Goal: Information Seeking & Learning: Find specific fact

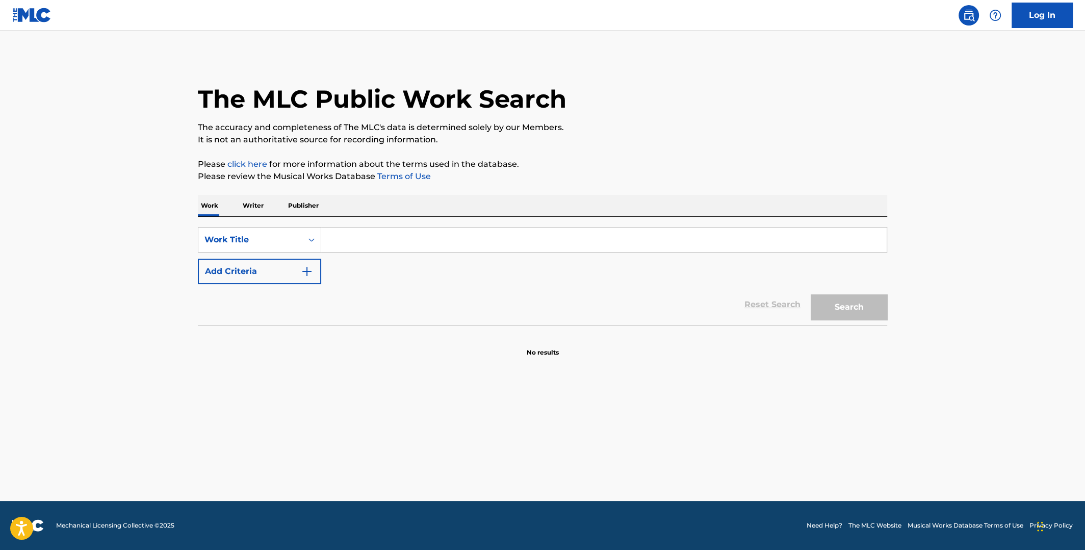
click at [387, 245] on input "Search Form" at bounding box center [604, 239] width 566 height 24
type input "your decision"
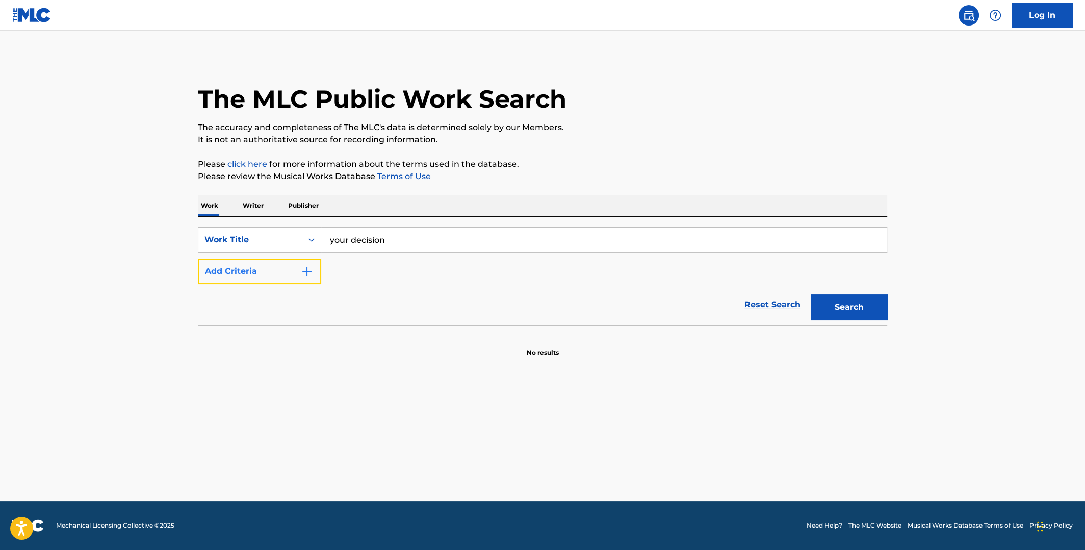
click at [308, 271] on img "Search Form" at bounding box center [307, 271] width 12 height 12
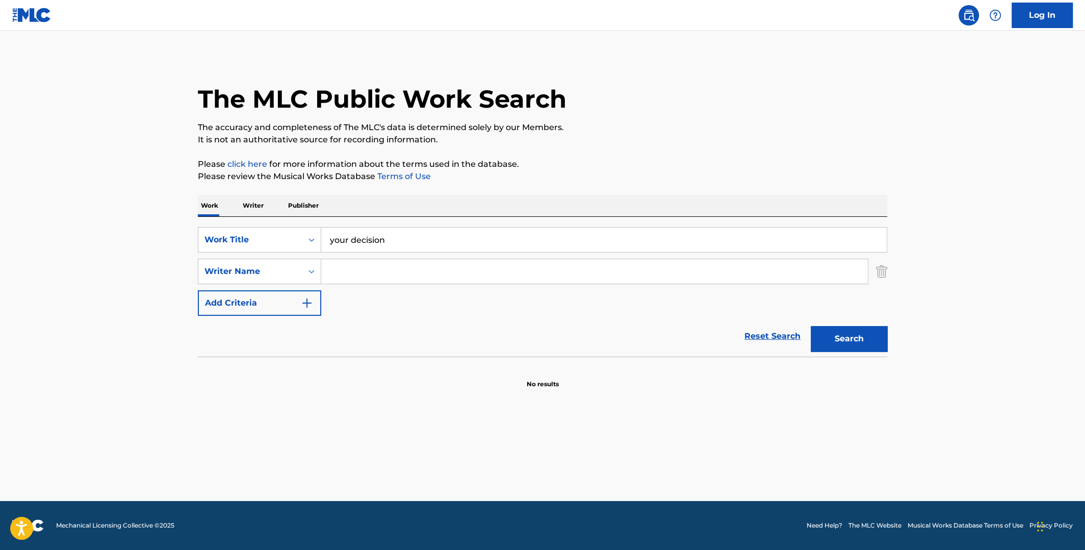
click at [341, 268] on input "Search Form" at bounding box center [594, 271] width 547 height 24
type input "[PERSON_NAME]"
click at [811, 326] on button "Search" at bounding box center [849, 339] width 77 height 26
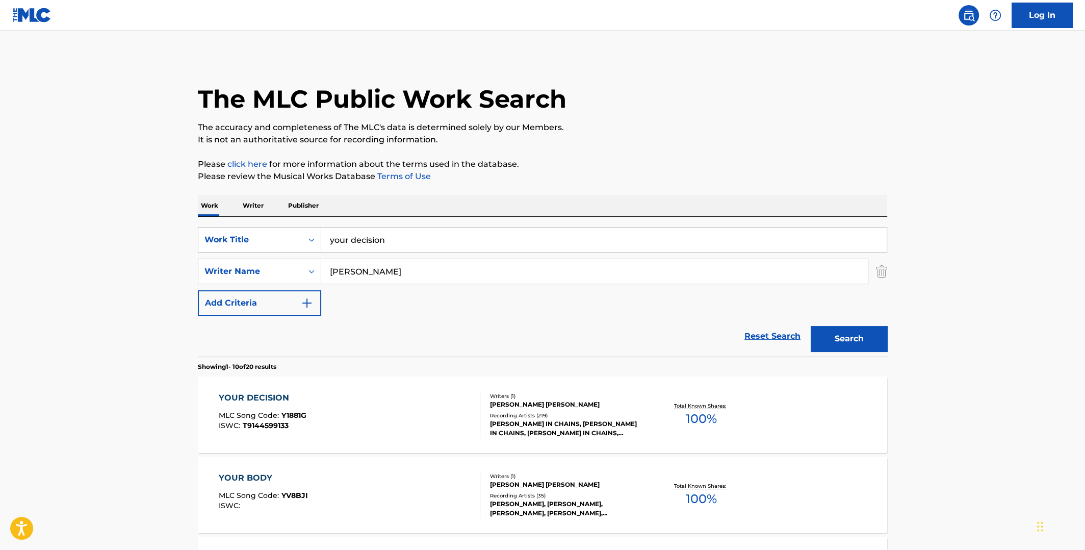
click at [531, 421] on div "[PERSON_NAME] IN CHAINS, [PERSON_NAME] IN CHAINS, [PERSON_NAME] IN CHAINS, [PER…" at bounding box center [567, 428] width 154 height 18
drag, startPoint x: 417, startPoint y: 240, endPoint x: 301, endPoint y: 248, distance: 115.5
click at [303, 249] on div "SearchWithCriteriafe263162-15a8-41f5-a18b-7dec59c0e2f5 Work Title your decision" at bounding box center [543, 240] width 690 height 26
paste input "Mea Culpa (Ah! Ça ira!)"
type input "Mea Culpa (Ah! Ça ira!)"
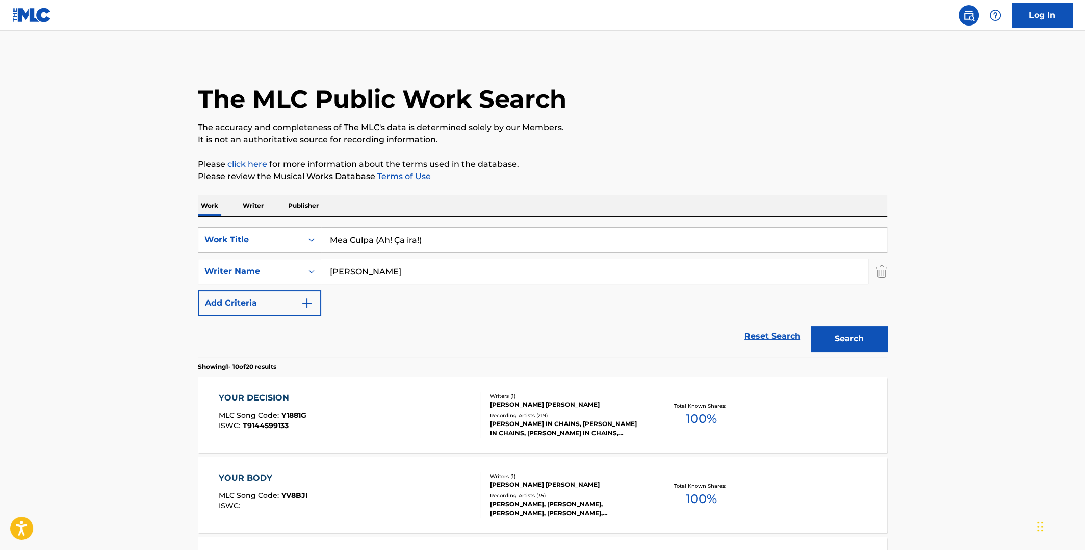
drag, startPoint x: 366, startPoint y: 271, endPoint x: 289, endPoint y: 274, distance: 77.1
click at [289, 274] on div "SearchWithCriteriacef00555-11f0-45e7-8314-77bb9e1ff069 Writer Name [PERSON_NAME]" at bounding box center [543, 272] width 690 height 26
click at [811, 326] on button "Search" at bounding box center [849, 339] width 77 height 26
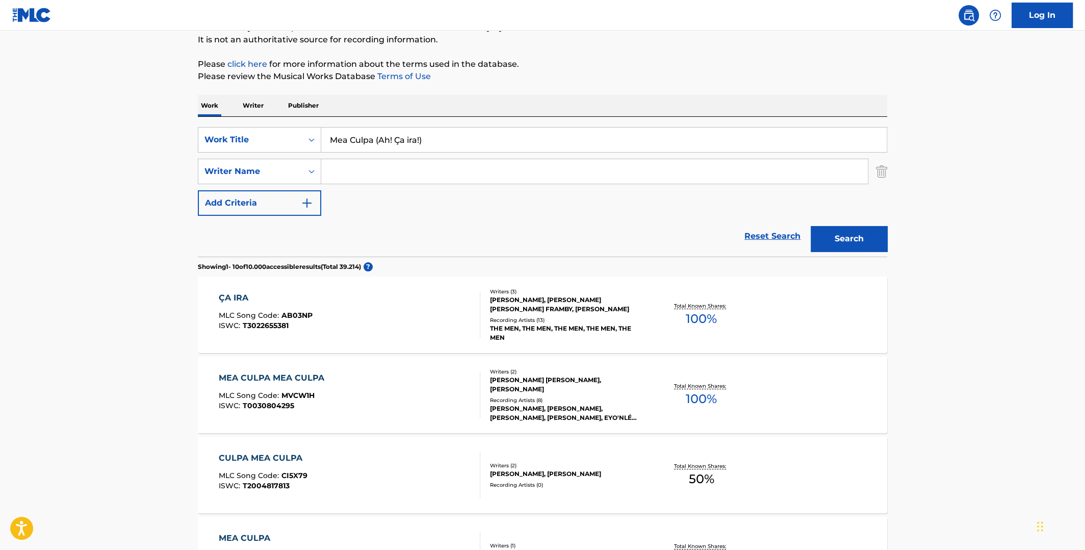
scroll to position [50, 0]
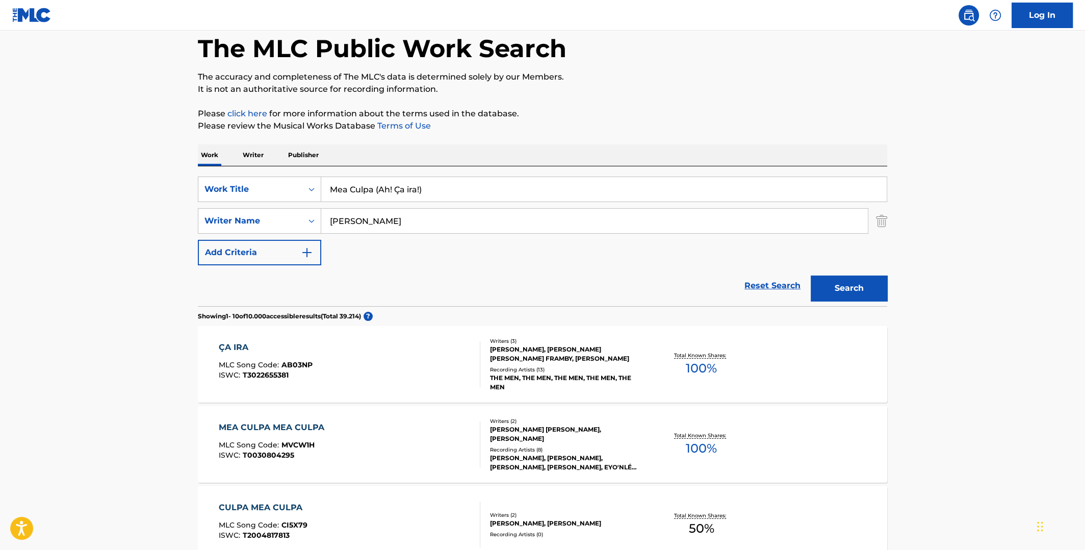
type input "[PERSON_NAME]"
click at [811, 275] on button "Search" at bounding box center [849, 288] width 77 height 26
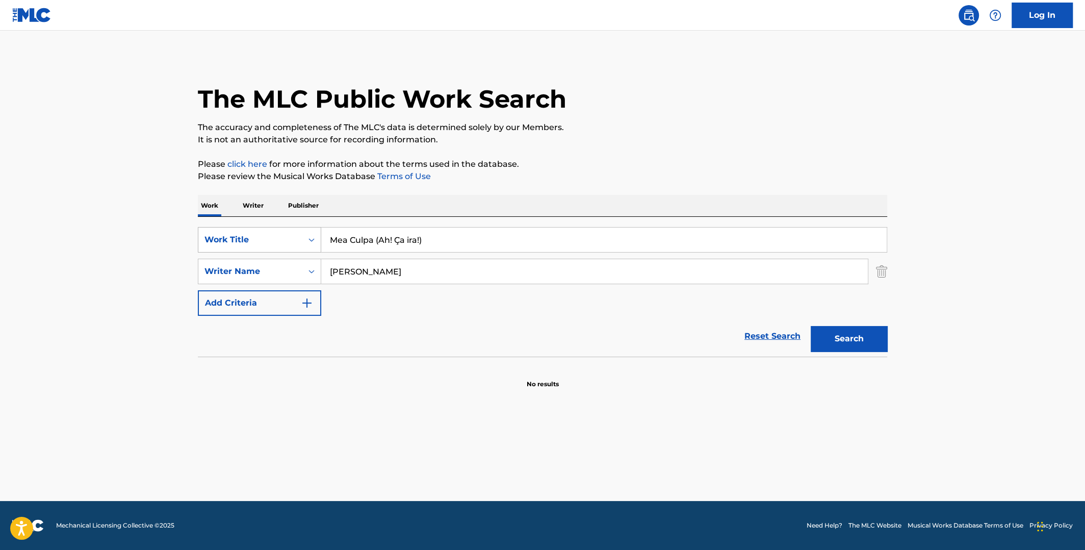
drag, startPoint x: 435, startPoint y: 237, endPoint x: 281, endPoint y: 233, distance: 153.6
click at [282, 235] on div "SearchWithCriteriafe263162-15a8-41f5-a18b-7dec59c0e2f5 Work Title Mea Culpa (Ah…" at bounding box center [543, 240] width 690 height 26
type input "born in winter"
click at [811, 326] on button "Search" at bounding box center [849, 339] width 77 height 26
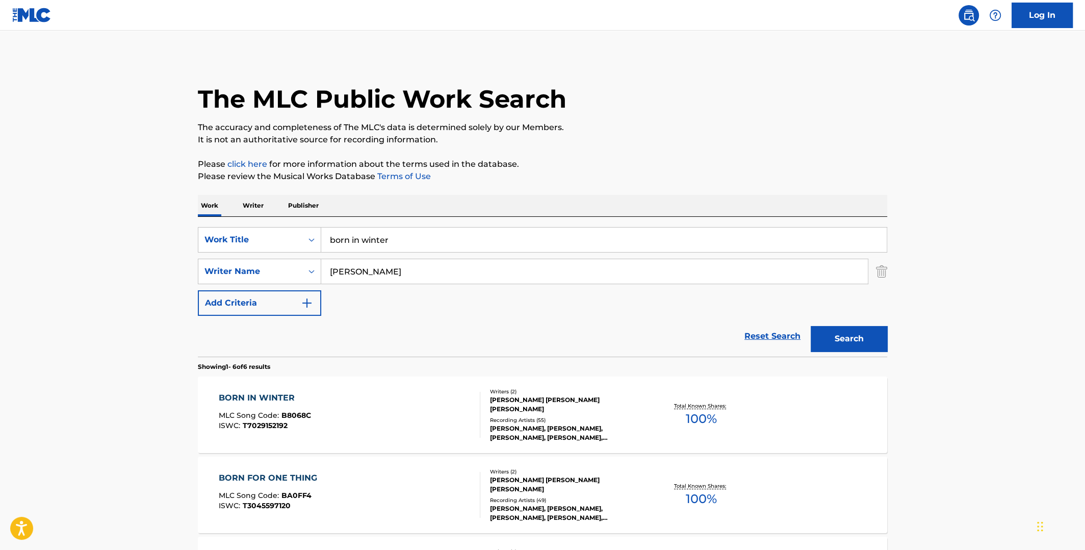
click at [689, 419] on span "100 %" at bounding box center [701, 419] width 31 height 18
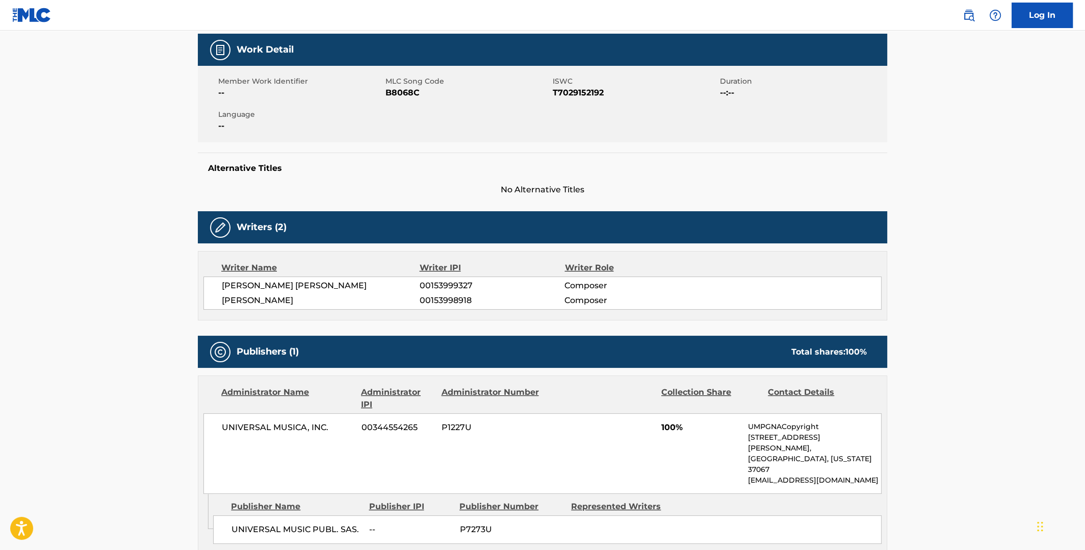
scroll to position [50, 0]
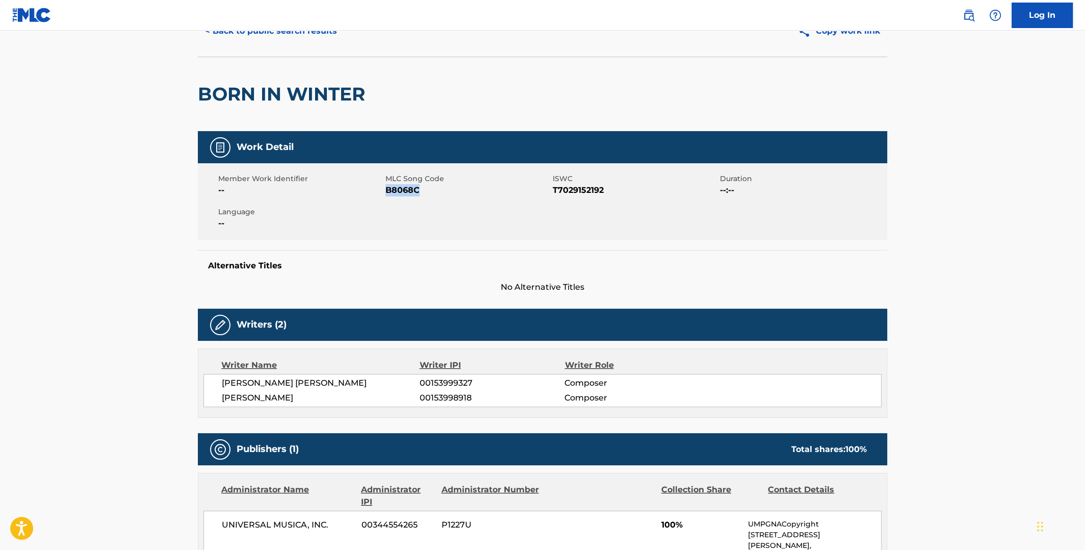
drag, startPoint x: 419, startPoint y: 187, endPoint x: 387, endPoint y: 189, distance: 31.7
click at [387, 189] on span "B8068C" at bounding box center [468, 190] width 165 height 12
copy span "B8068C"
drag, startPoint x: 605, startPoint y: 188, endPoint x: 555, endPoint y: 186, distance: 49.5
click at [555, 186] on span "T7029152192" at bounding box center [635, 190] width 165 height 12
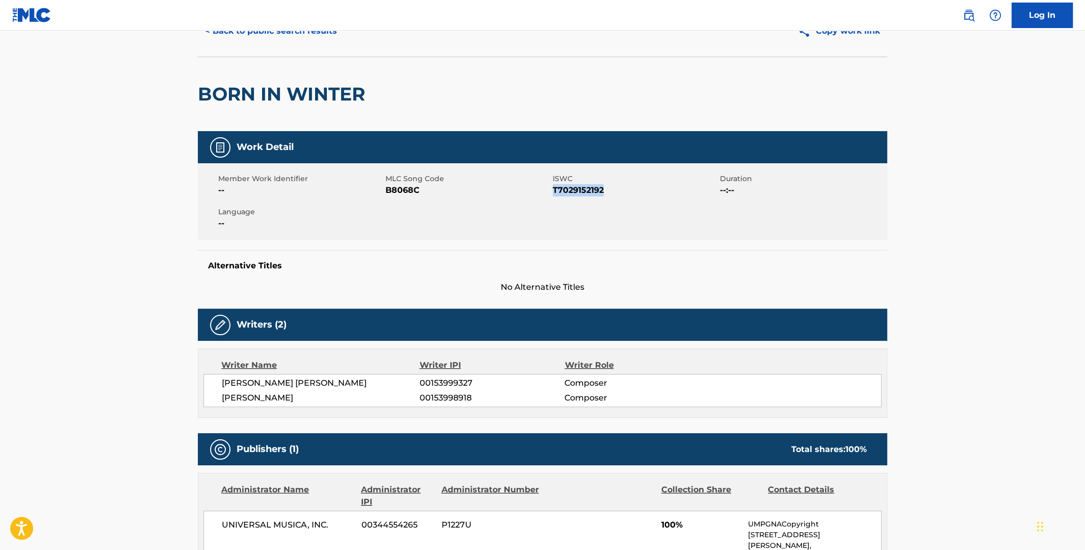
copy span "T7029152192"
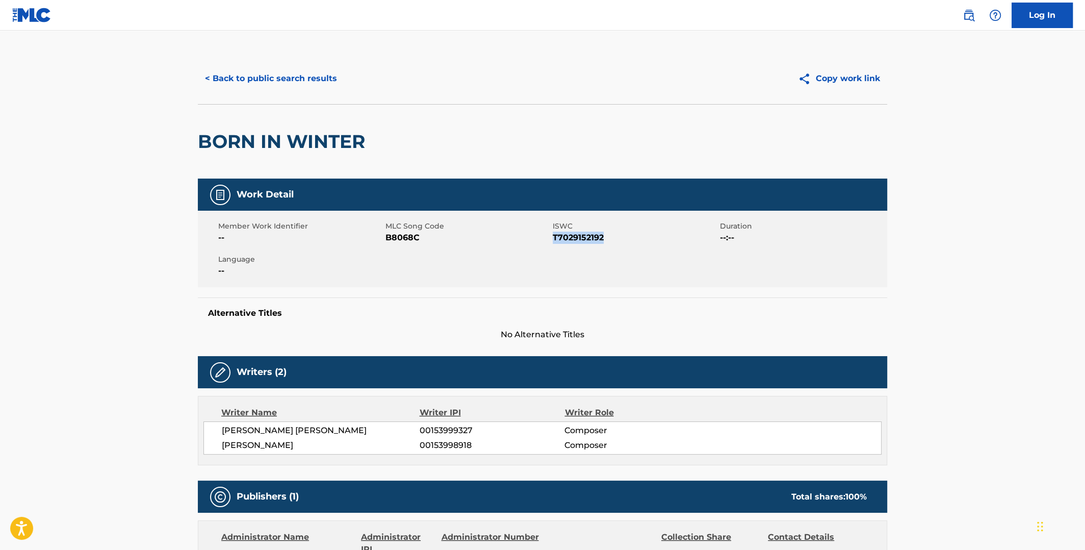
scroll to position [0, 0]
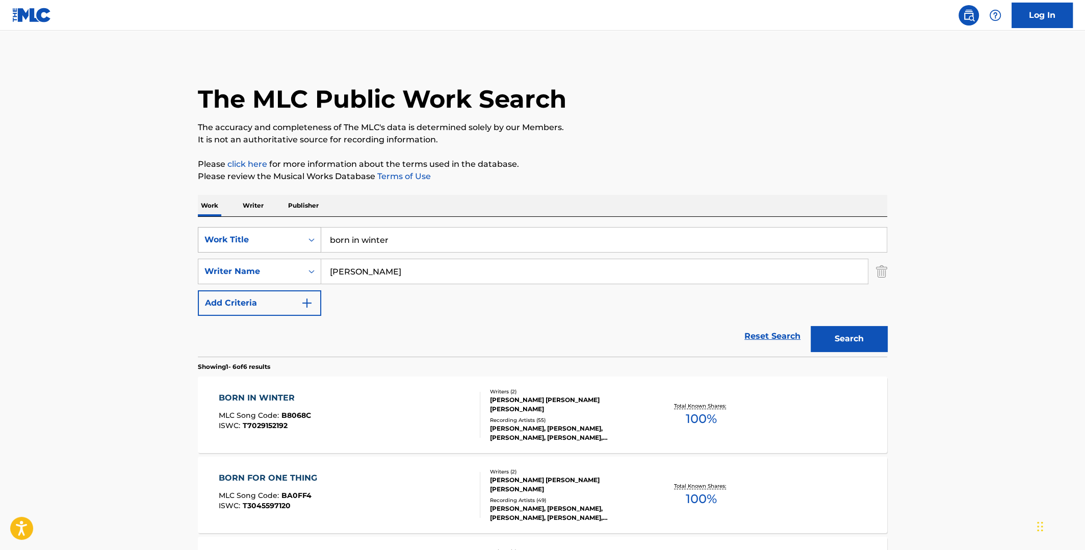
drag, startPoint x: 392, startPoint y: 243, endPoint x: 289, endPoint y: 234, distance: 103.4
click at [290, 238] on div "SearchWithCriteriafe263162-15a8-41f5-a18b-7dec59c0e2f5 Work Title born in winter" at bounding box center [543, 240] width 690 height 26
type input "you fool no one"
drag, startPoint x: 376, startPoint y: 273, endPoint x: 302, endPoint y: 267, distance: 74.7
click at [300, 271] on div "SearchWithCriteriacef00555-11f0-45e7-8314-77bb9e1ff069 Writer Name [PERSON_NAME]" at bounding box center [543, 272] width 690 height 26
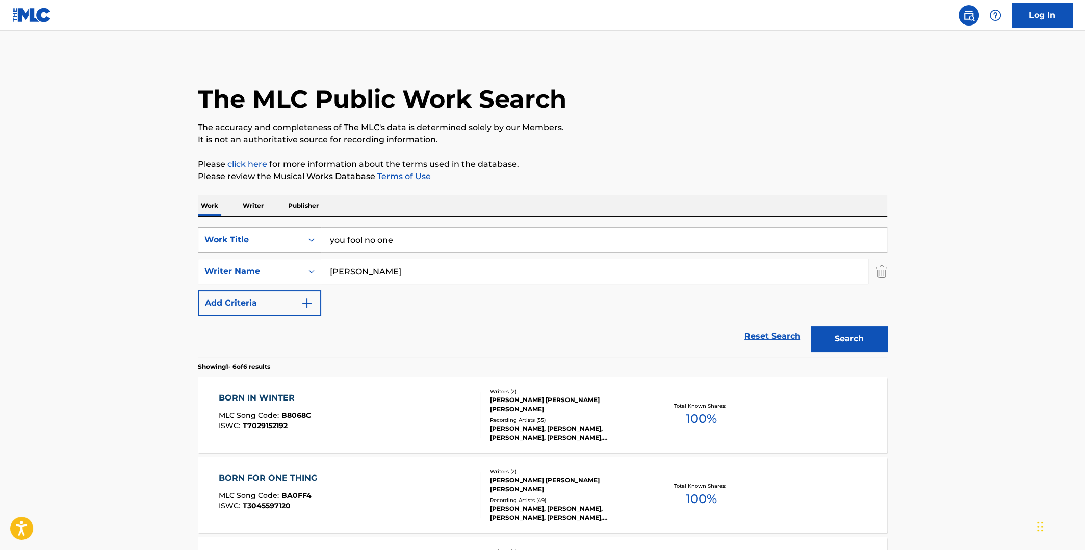
type input "[PERSON_NAME]"
click at [811, 326] on button "Search" at bounding box center [849, 339] width 77 height 26
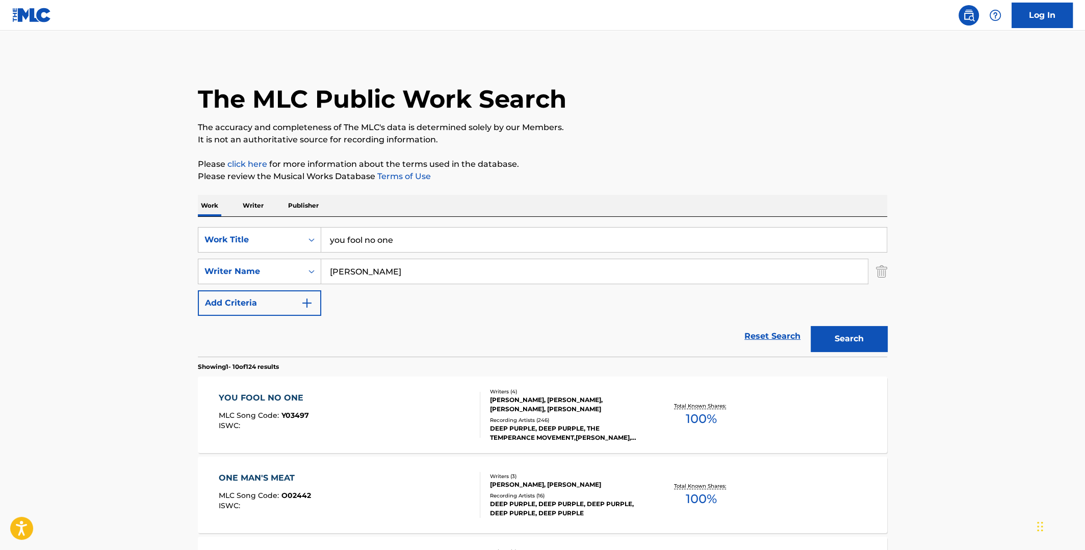
click at [702, 416] on span "100 %" at bounding box center [701, 419] width 31 height 18
drag, startPoint x: 415, startPoint y: 242, endPoint x: 294, endPoint y: 237, distance: 121.0
click at [295, 238] on div "SearchWithCriteriafe263162-15a8-41f5-a18b-7dec59c0e2f5 Work Title you fool no o…" at bounding box center [543, 240] width 690 height 26
type input "burn"
click at [811, 326] on button "Search" at bounding box center [849, 339] width 77 height 26
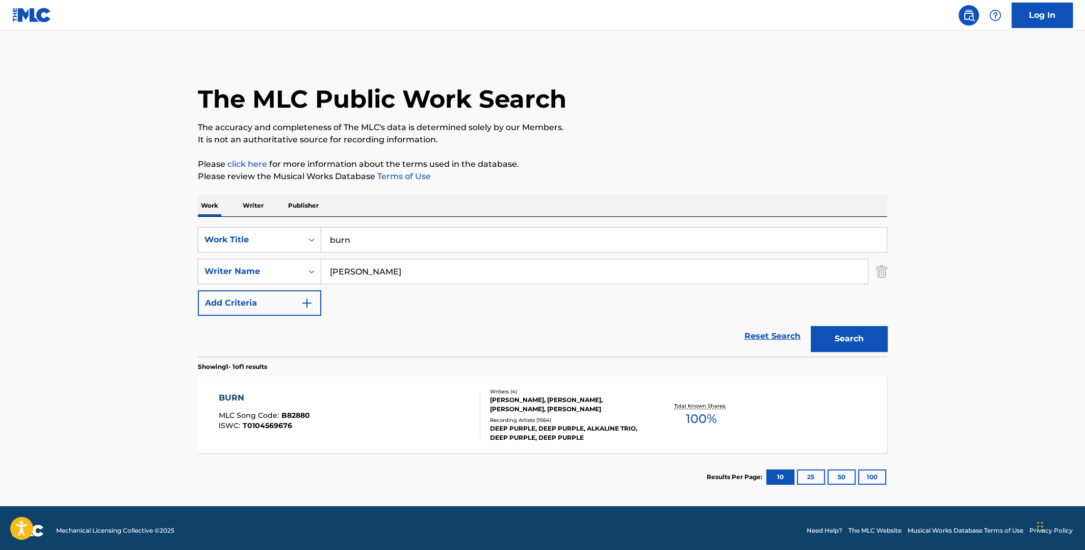
click at [698, 417] on span "100 %" at bounding box center [701, 419] width 31 height 18
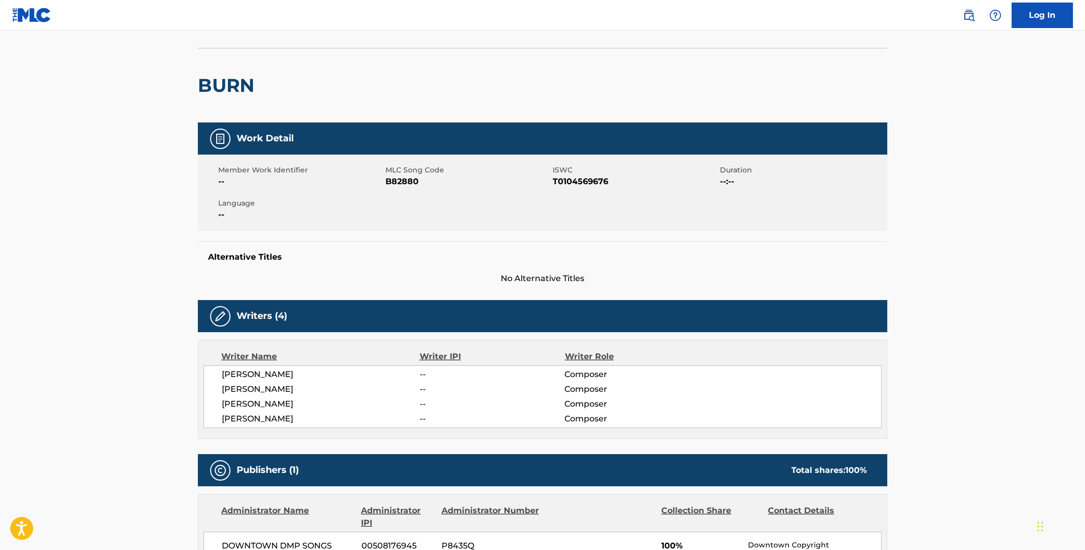
scroll to position [153, 0]
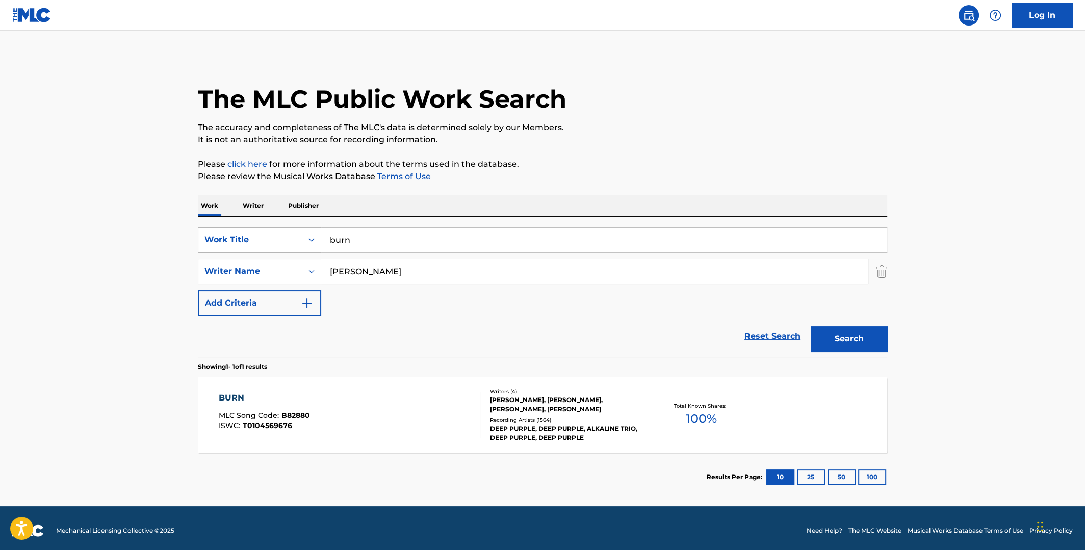
drag, startPoint x: 402, startPoint y: 239, endPoint x: 301, endPoint y: 235, distance: 100.6
click at [303, 235] on div "SearchWithCriteriafe263162-15a8-41f5-a18b-7dec59c0e2f5 Work Title burn" at bounding box center [543, 240] width 690 height 26
type input "might just take your life"
click at [811, 326] on button "Search" at bounding box center [849, 339] width 77 height 26
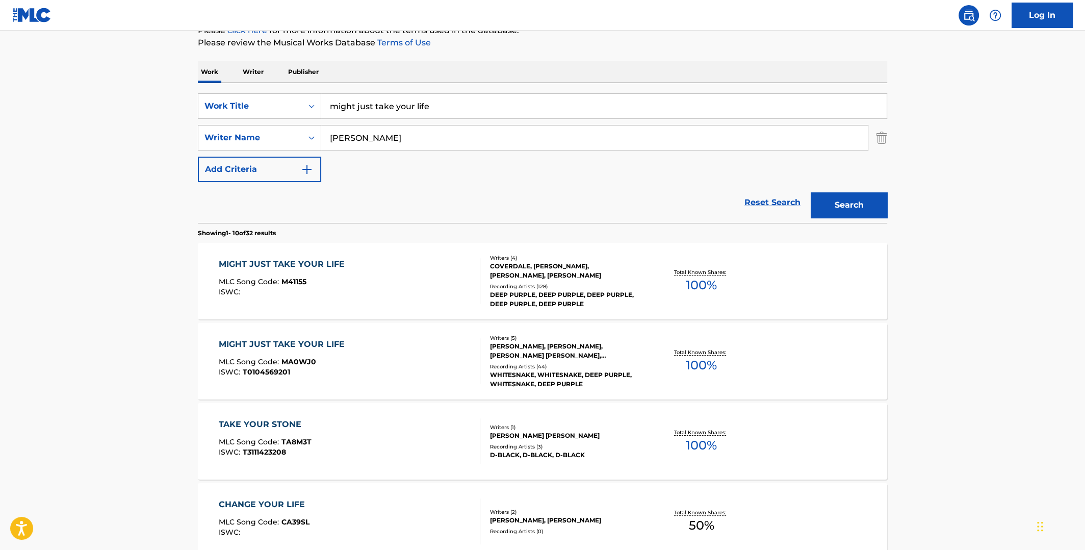
scroll to position [203, 0]
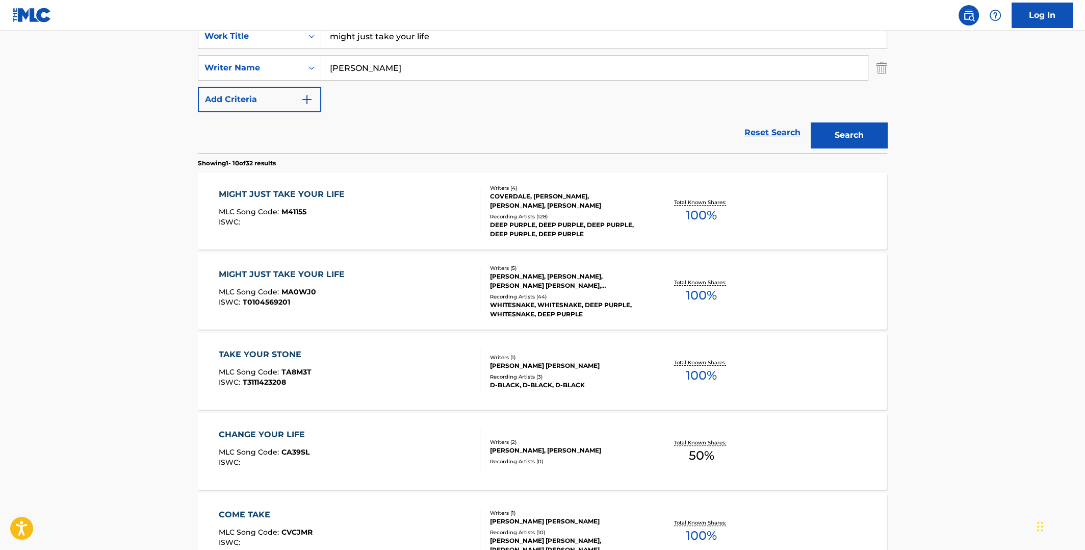
click at [700, 220] on span "100 %" at bounding box center [701, 215] width 31 height 18
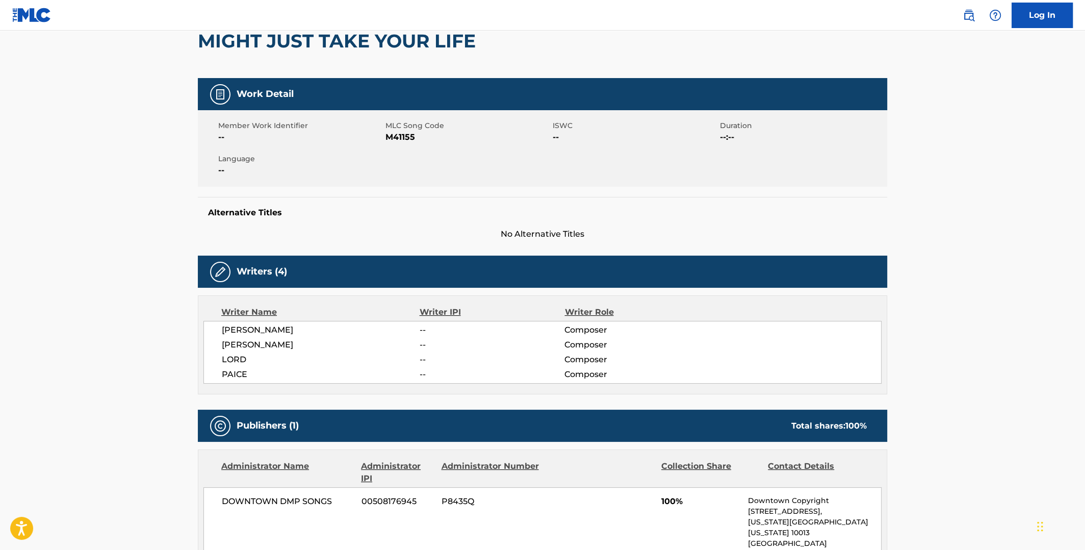
scroll to position [153, 0]
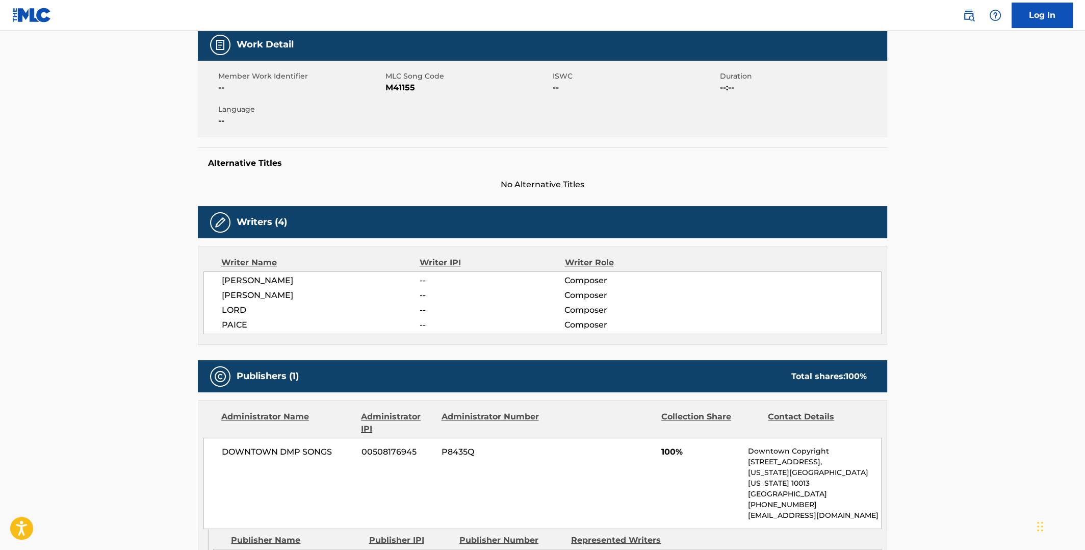
scroll to position [203, 0]
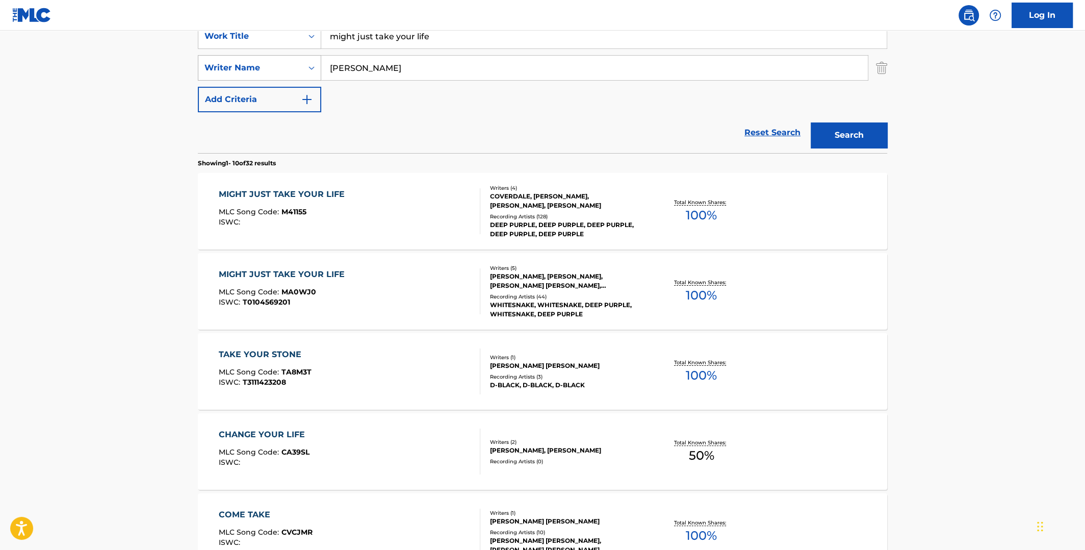
drag, startPoint x: 391, startPoint y: 69, endPoint x: 310, endPoint y: 69, distance: 81.1
click at [304, 69] on div "SearchWithCriteriacef00555-11f0-45e7-8314-77bb9e1ff069 Writer Name [PERSON_NAME]" at bounding box center [543, 68] width 690 height 26
type input "mistreated"
click at [811, 122] on button "Search" at bounding box center [849, 135] width 77 height 26
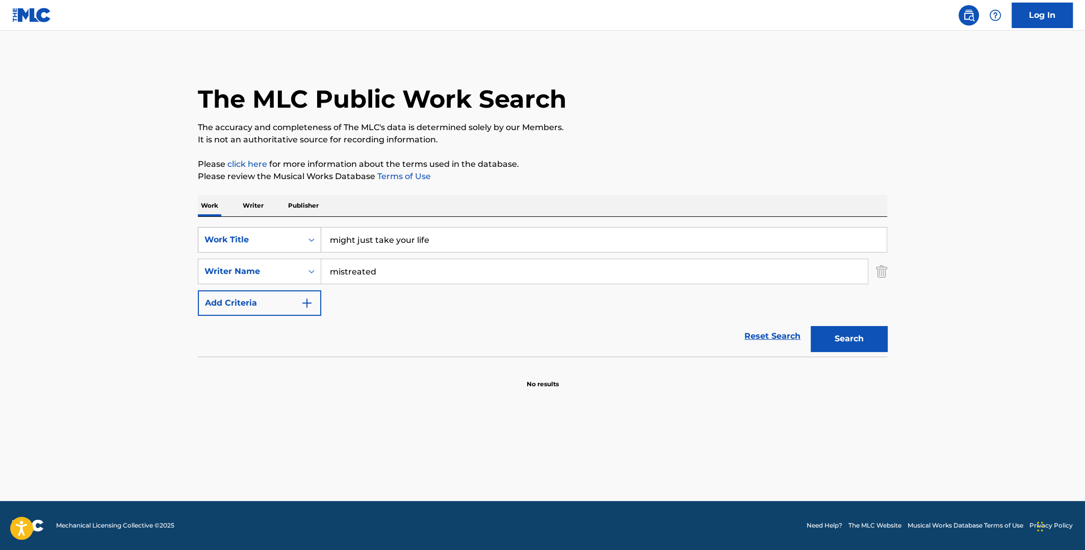
drag, startPoint x: 429, startPoint y: 241, endPoint x: 293, endPoint y: 239, distance: 136.2
click at [293, 239] on div "SearchWithCriteriafe263162-15a8-41f5-a18b-7dec59c0e2f5 Work Title might just ta…" at bounding box center [543, 240] width 690 height 26
type input "b"
type input "mistreated"
drag, startPoint x: 392, startPoint y: 271, endPoint x: 314, endPoint y: 276, distance: 78.2
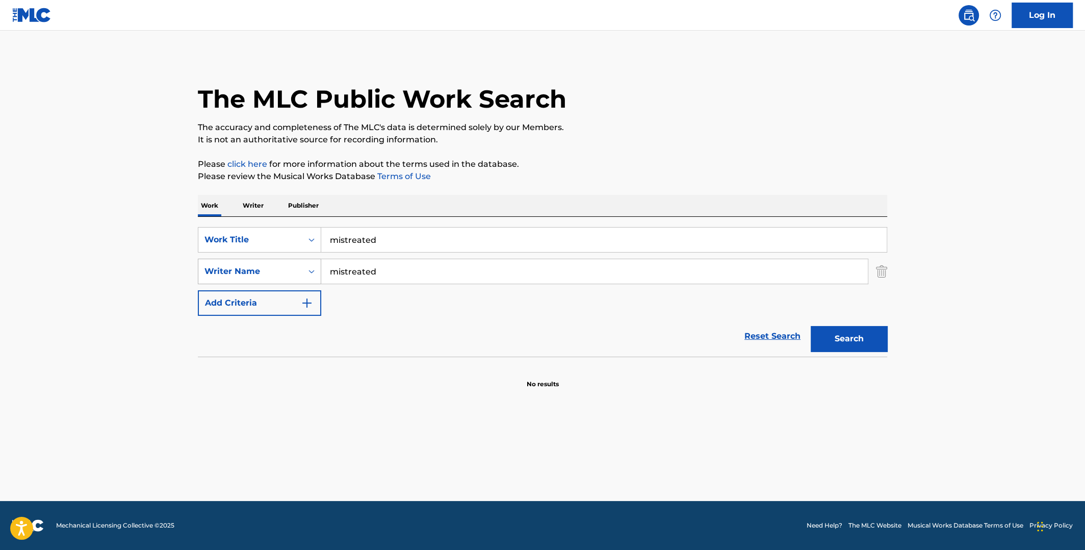
click at [314, 276] on div "SearchWithCriteriacef00555-11f0-45e7-8314-77bb9e1ff069 Writer Name mistreated" at bounding box center [543, 272] width 690 height 26
type input "[PERSON_NAME]"
click at [811, 326] on button "Search" at bounding box center [849, 339] width 77 height 26
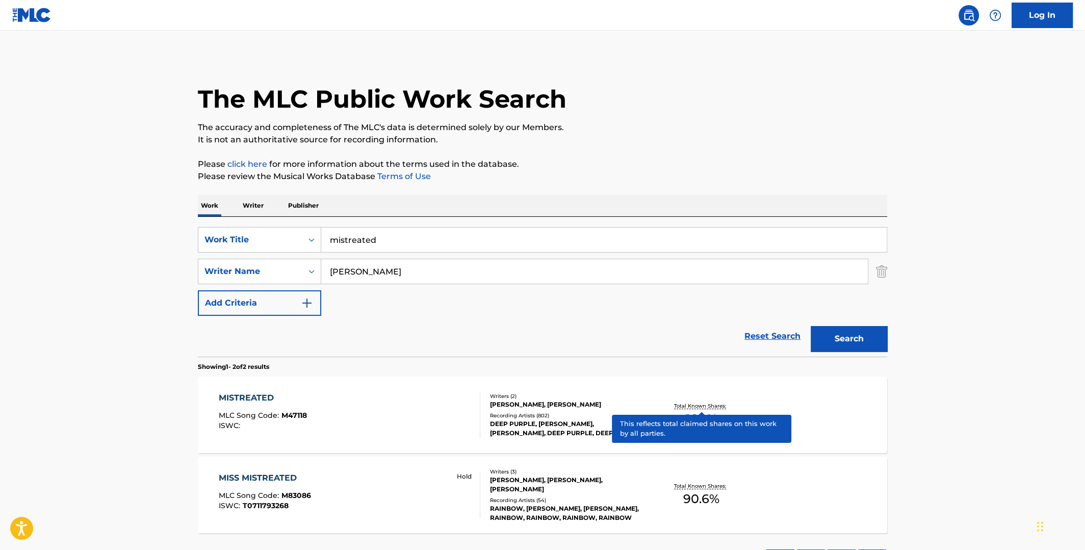
click at [696, 406] on p "Total Known Shares:" at bounding box center [701, 406] width 55 height 8
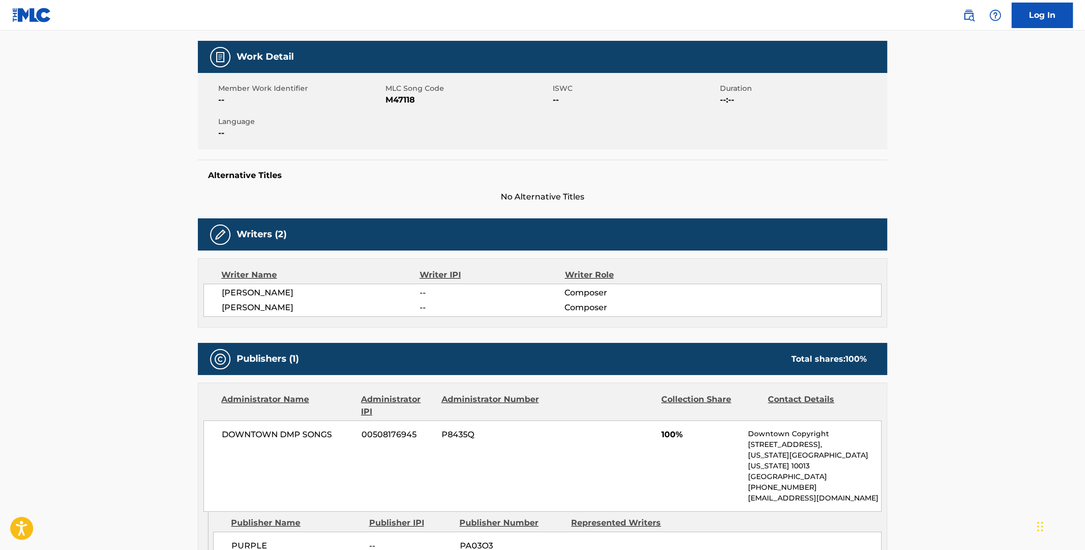
scroll to position [254, 0]
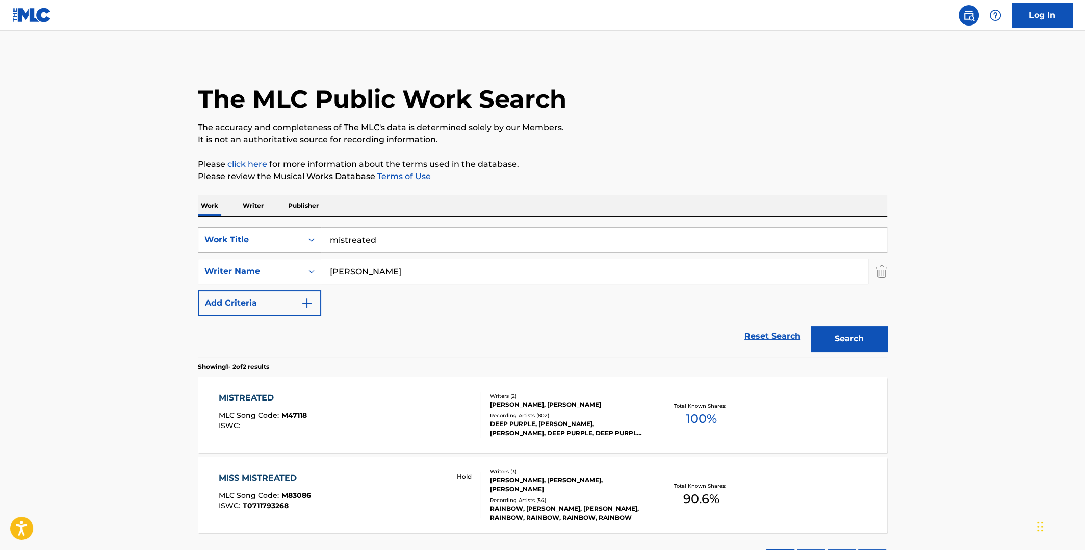
drag, startPoint x: 378, startPoint y: 240, endPoint x: 308, endPoint y: 233, distance: 70.7
click at [308, 234] on div "SearchWithCriteriafe263162-15a8-41f5-a18b-7dec59c0e2f5 Work Title mistreated" at bounding box center [543, 240] width 690 height 26
type input "rat bat blue"
click at [811, 326] on button "Search" at bounding box center [849, 339] width 77 height 26
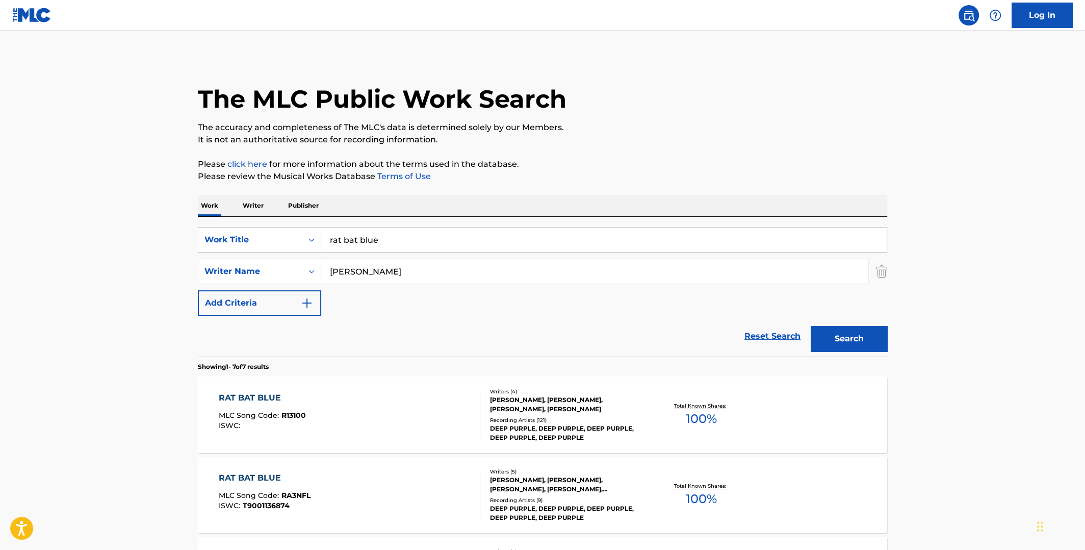
click at [700, 415] on span "100 %" at bounding box center [701, 419] width 31 height 18
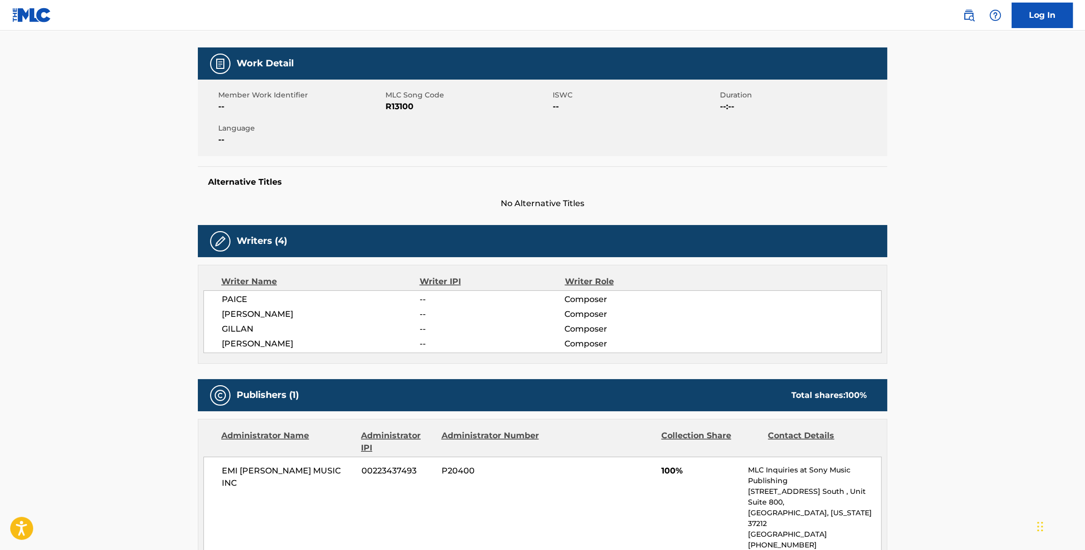
scroll to position [254, 0]
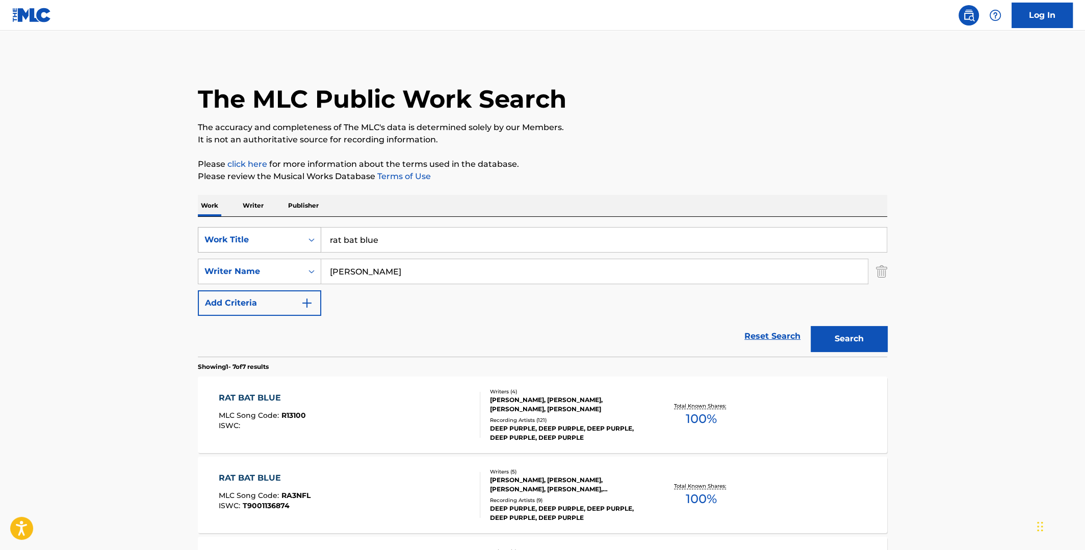
drag, startPoint x: 401, startPoint y: 235, endPoint x: 314, endPoint y: 231, distance: 86.8
click at [318, 234] on div "SearchWithCriteriafe263162-15a8-41f5-a18b-7dec59c0e2f5 Work Title rat bat blue" at bounding box center [543, 240] width 690 height 26
type input "into the fire"
click at [811, 326] on button "Search" at bounding box center [849, 339] width 77 height 26
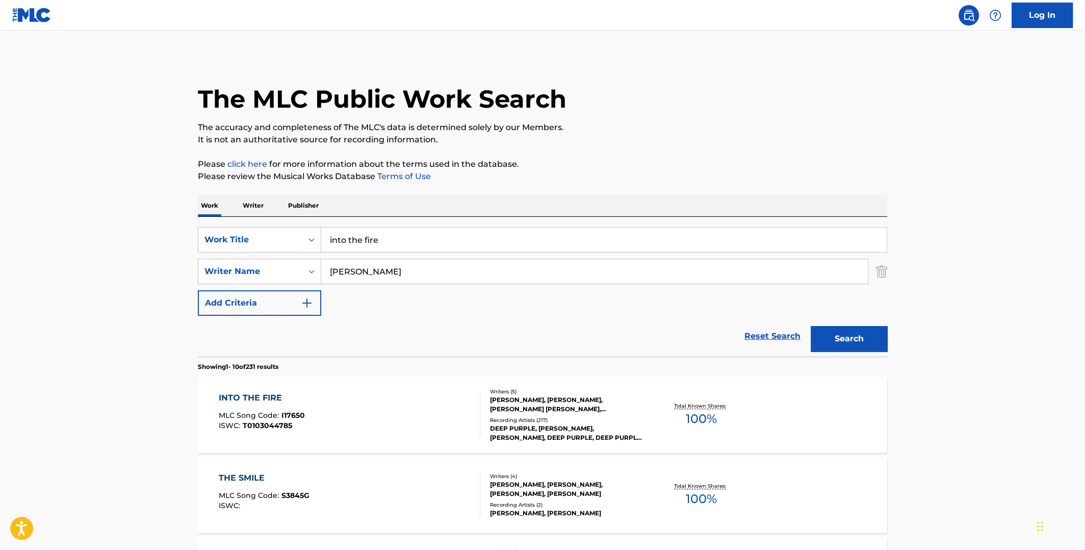
click at [692, 423] on span "100 %" at bounding box center [701, 419] width 31 height 18
drag, startPoint x: 389, startPoint y: 235, endPoint x: 309, endPoint y: 231, distance: 80.2
click at [307, 233] on div "SearchWithCriteriafe263162-15a8-41f5-a18b-7dec59c0e2f5 Work Title into the fire" at bounding box center [543, 240] width 690 height 26
type input "no one came"
click at [811, 326] on button "Search" at bounding box center [849, 339] width 77 height 26
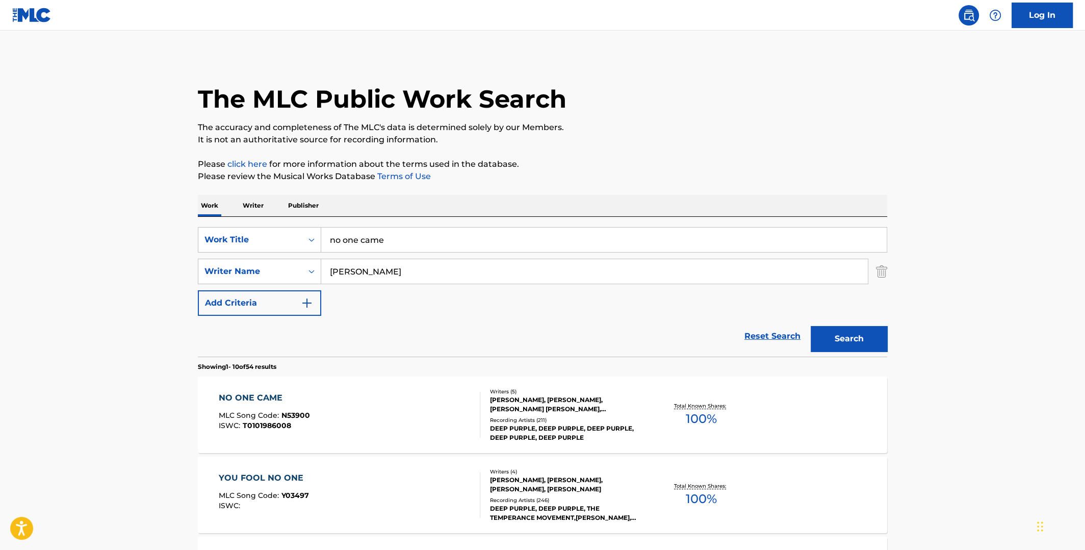
click at [699, 416] on span "100 %" at bounding box center [701, 419] width 31 height 18
drag, startPoint x: 397, startPoint y: 245, endPoint x: 309, endPoint y: 235, distance: 88.3
click at [308, 239] on div "SearchWithCriteriafe263162-15a8-41f5-a18b-7dec59c0e2f5 Work Title no one came" at bounding box center [543, 240] width 690 height 26
type input "mistreated"
click at [811, 326] on button "Search" at bounding box center [849, 339] width 77 height 26
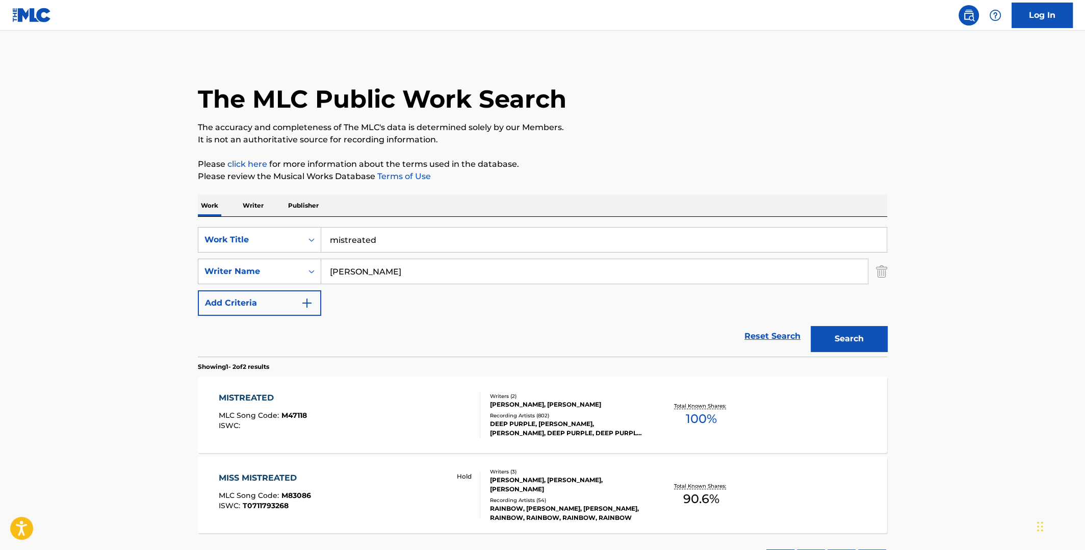
click at [702, 412] on span "100 %" at bounding box center [701, 419] width 31 height 18
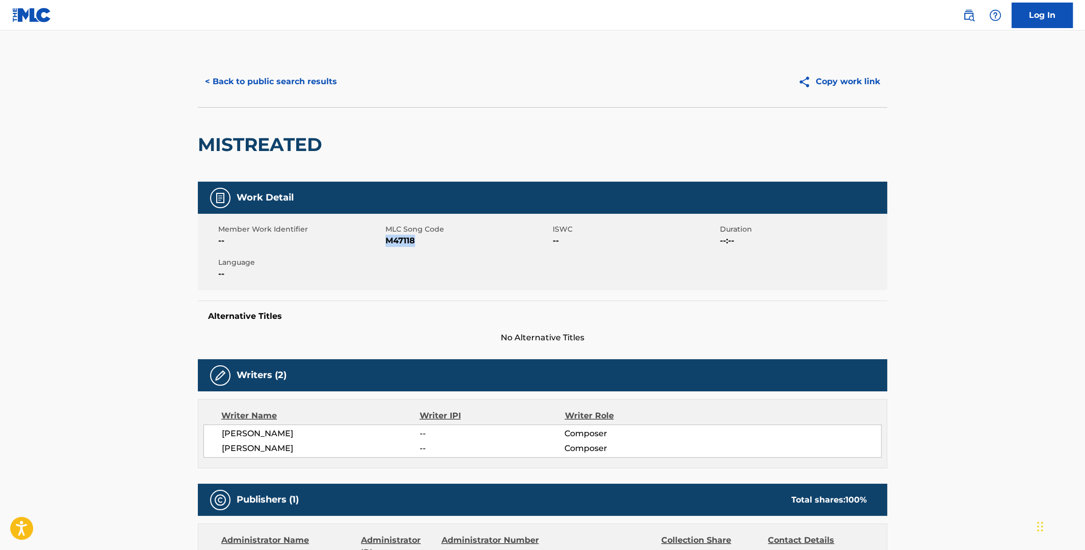
drag, startPoint x: 416, startPoint y: 240, endPoint x: 386, endPoint y: 239, distance: 30.1
click at [386, 239] on span "M47118" at bounding box center [468, 241] width 165 height 12
copy span "M47118"
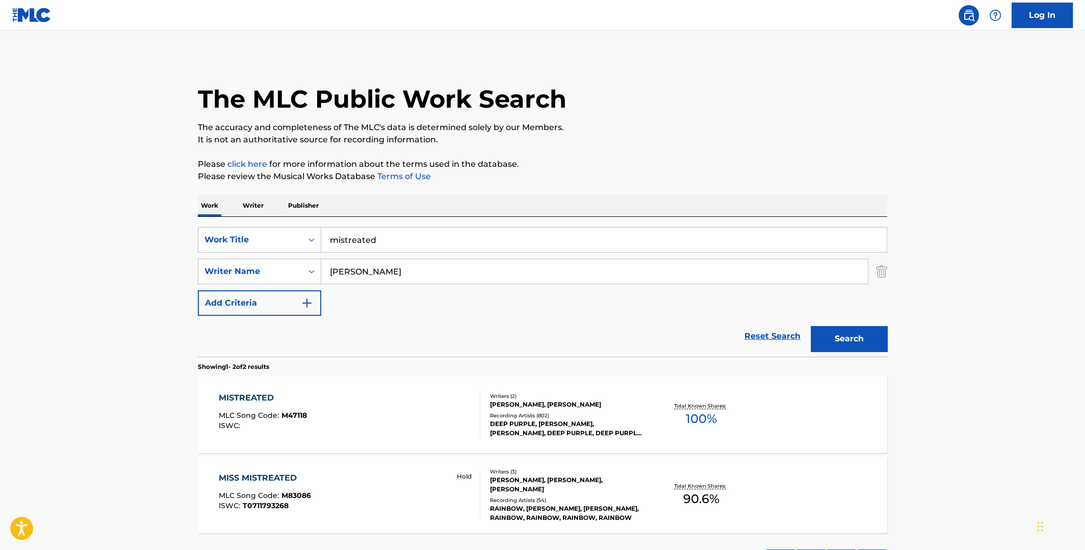
drag, startPoint x: 407, startPoint y: 243, endPoint x: 309, endPoint y: 224, distance: 99.6
click at [294, 242] on div "SearchWithCriteriafe263162-15a8-41f5-a18b-7dec59c0e2f5 Work Title mistreated" at bounding box center [543, 240] width 690 height 26
type input "theme from mahogany"
drag, startPoint x: 389, startPoint y: 276, endPoint x: 269, endPoint y: 266, distance: 120.3
click at [272, 268] on div "SearchWithCriteriacef00555-11f0-45e7-8314-77bb9e1ff069 Writer Name [PERSON_NAME]" at bounding box center [543, 272] width 690 height 26
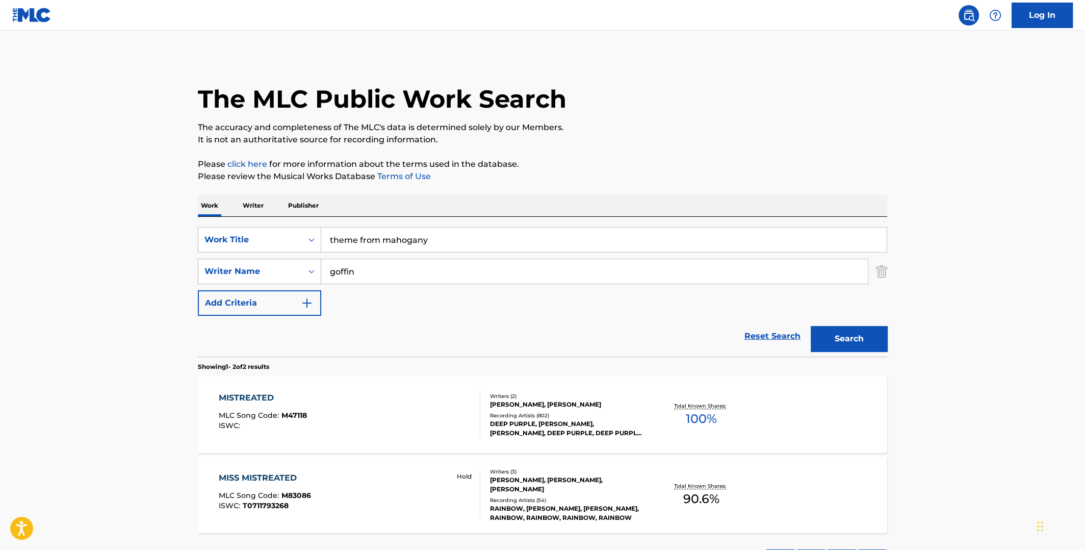
type input "goffin"
click at [811, 326] on button "Search" at bounding box center [849, 339] width 77 height 26
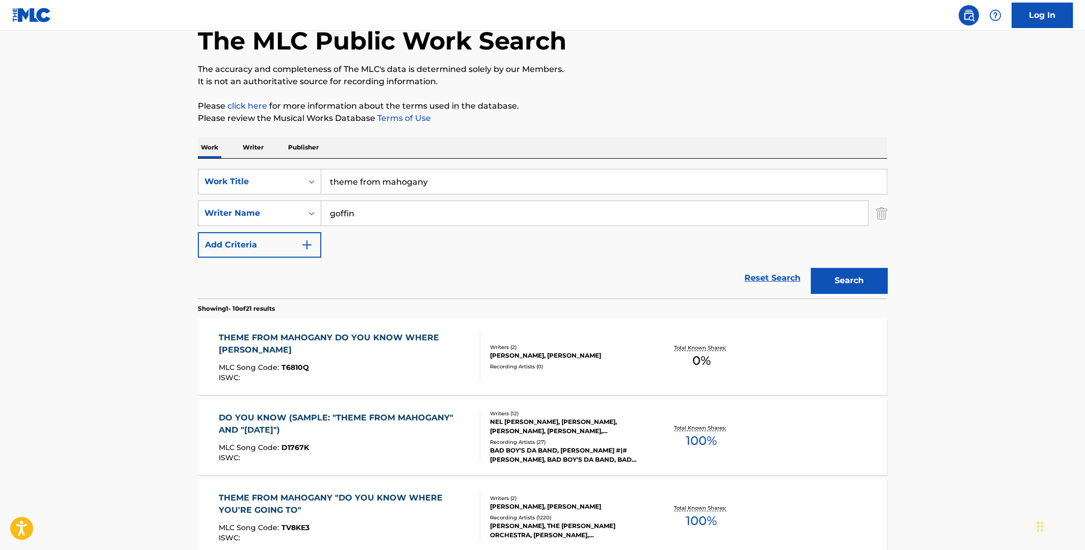
scroll to position [101, 0]
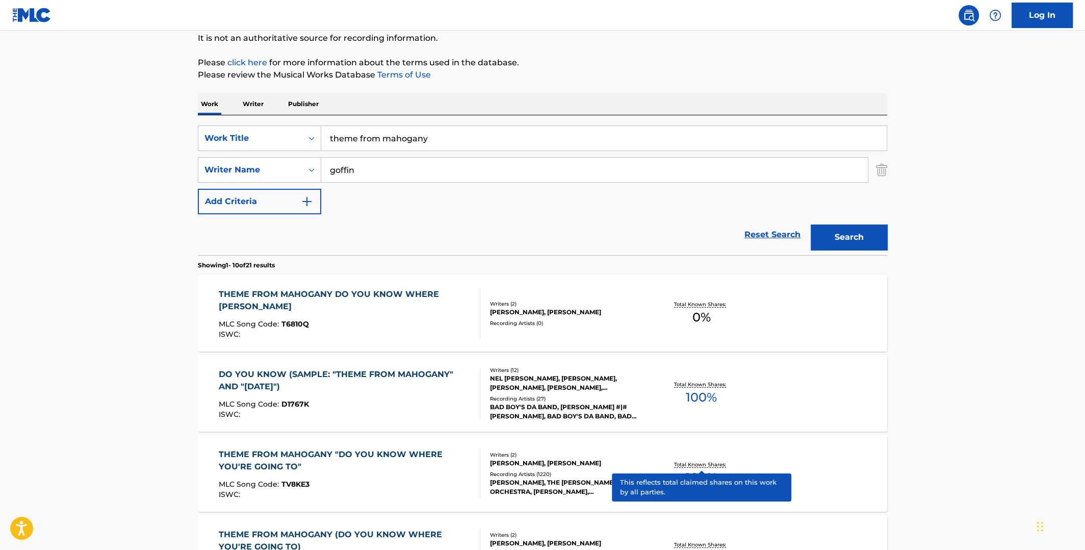
click at [699, 464] on p "Total Known Shares:" at bounding box center [701, 465] width 55 height 8
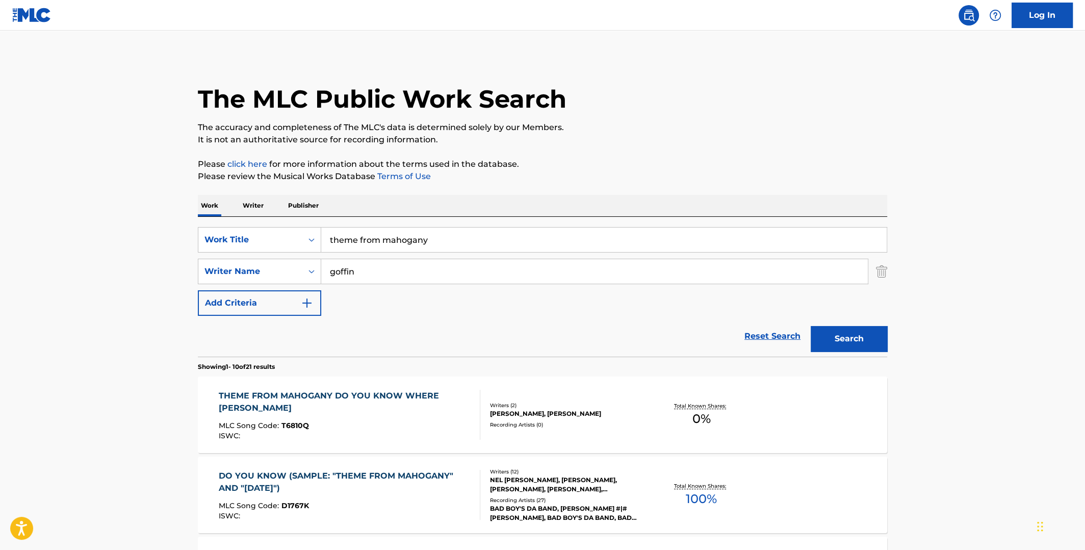
scroll to position [101, 0]
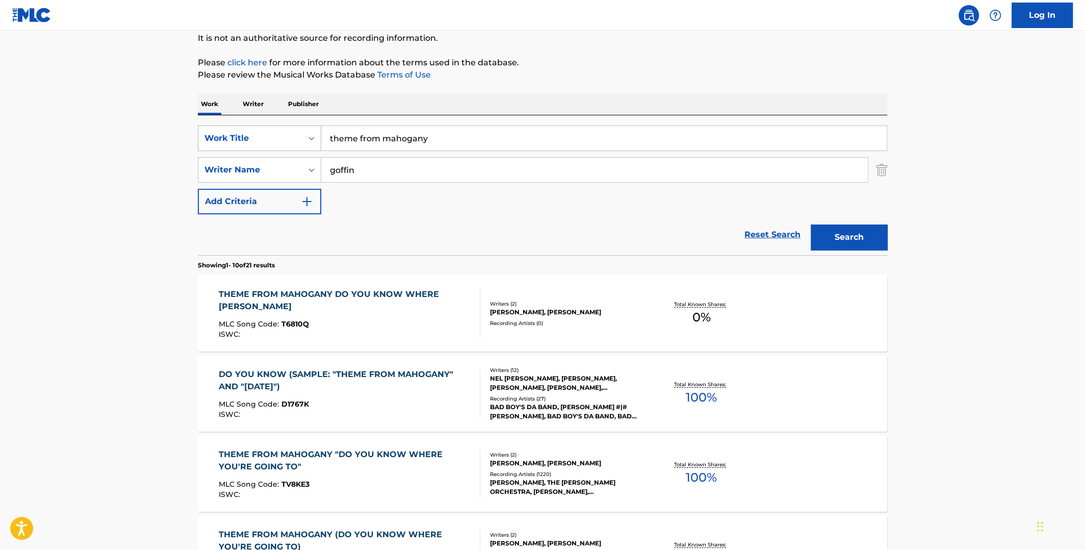
drag, startPoint x: 426, startPoint y: 137, endPoint x: 315, endPoint y: 132, distance: 111.3
click at [315, 132] on div "SearchWithCriteriafe263162-15a8-41f5-a18b-7dec59c0e2f5 Work Title theme from ma…" at bounding box center [543, 138] width 690 height 26
type input "I"
type input "I like rock"
drag, startPoint x: 356, startPoint y: 169, endPoint x: 308, endPoint y: 166, distance: 48.5
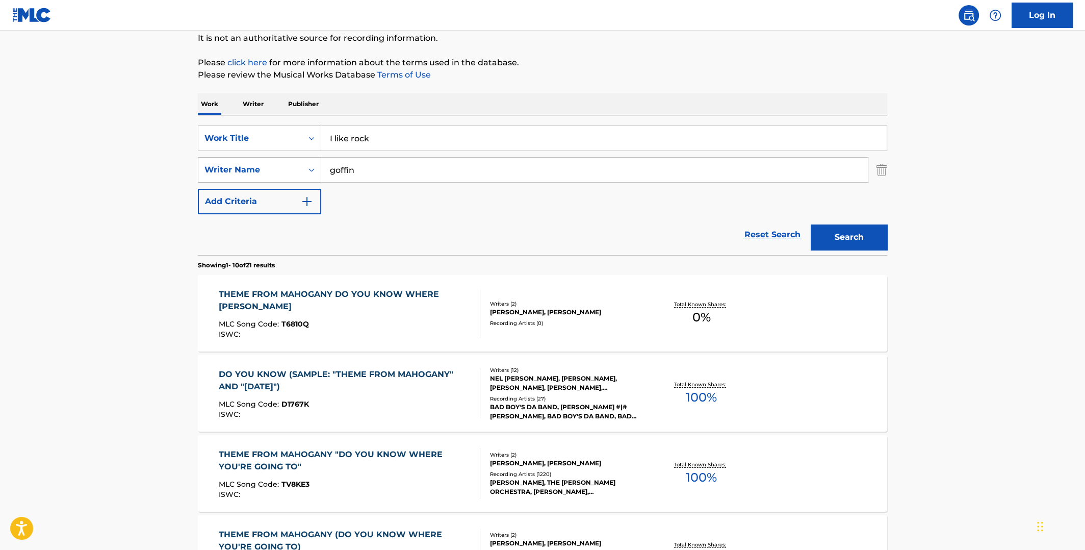
click at [308, 167] on div "SearchWithCriteriacef00555-11f0-45e7-8314-77bb9e1ff069 Writer Name goffin" at bounding box center [543, 170] width 690 height 26
type input "[PERSON_NAME]"
click at [811, 224] on button "Search" at bounding box center [849, 237] width 77 height 26
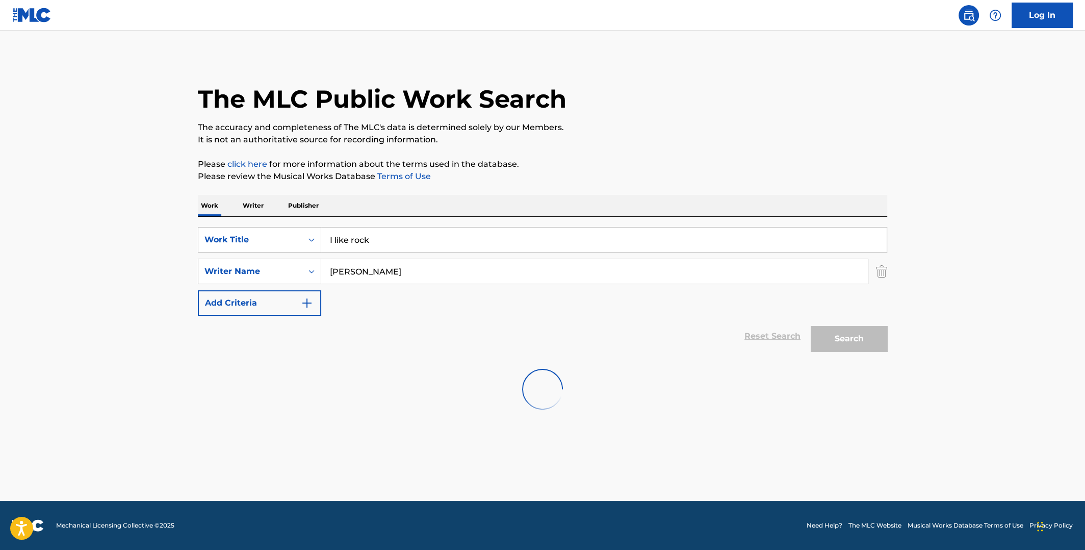
scroll to position [0, 0]
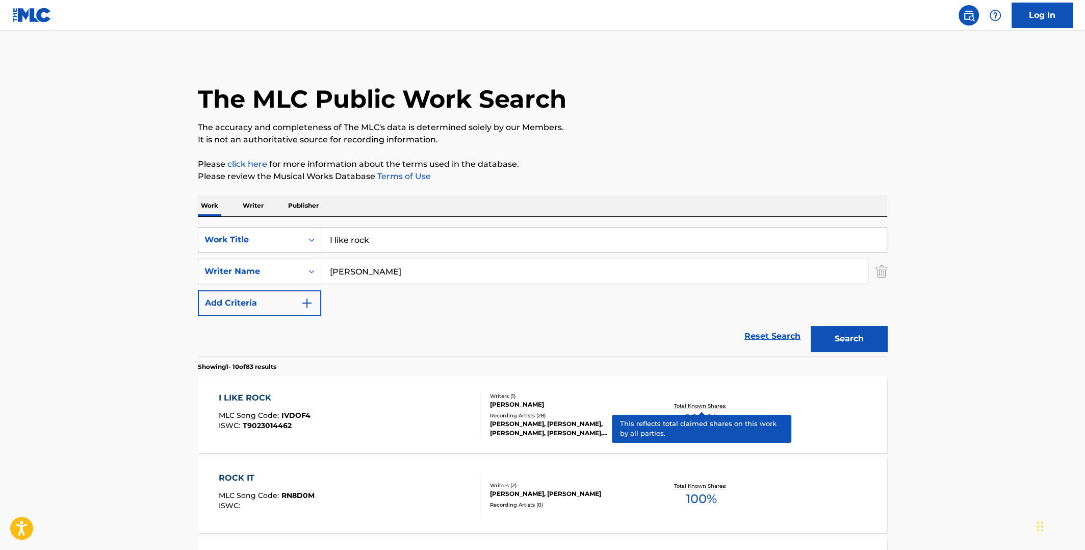
click at [701, 405] on p "Total Known Shares:" at bounding box center [701, 406] width 55 height 8
drag, startPoint x: 390, startPoint y: 237, endPoint x: 308, endPoint y: 240, distance: 81.6
click at [310, 240] on div "SearchWithCriteriafe263162-15a8-41f5-a18b-7dec59c0e2f5 Work Title I like rock" at bounding box center [543, 240] width 690 height 26
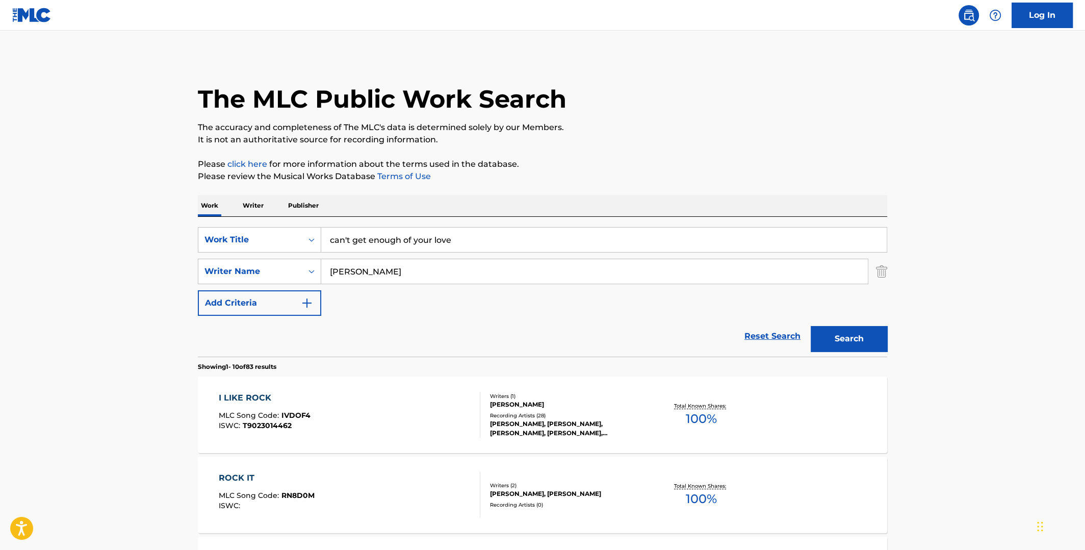
type input "can't get enough of your love"
drag, startPoint x: 400, startPoint y: 273, endPoint x: 318, endPoint y: 259, distance: 83.3
click at [301, 273] on div "SearchWithCriteriacef00555-11f0-45e7-8314-77bb9e1ff069 Writer Name [PERSON_NAME]" at bounding box center [543, 272] width 690 height 26
type input "white"
click at [811, 326] on button "Search" at bounding box center [849, 339] width 77 height 26
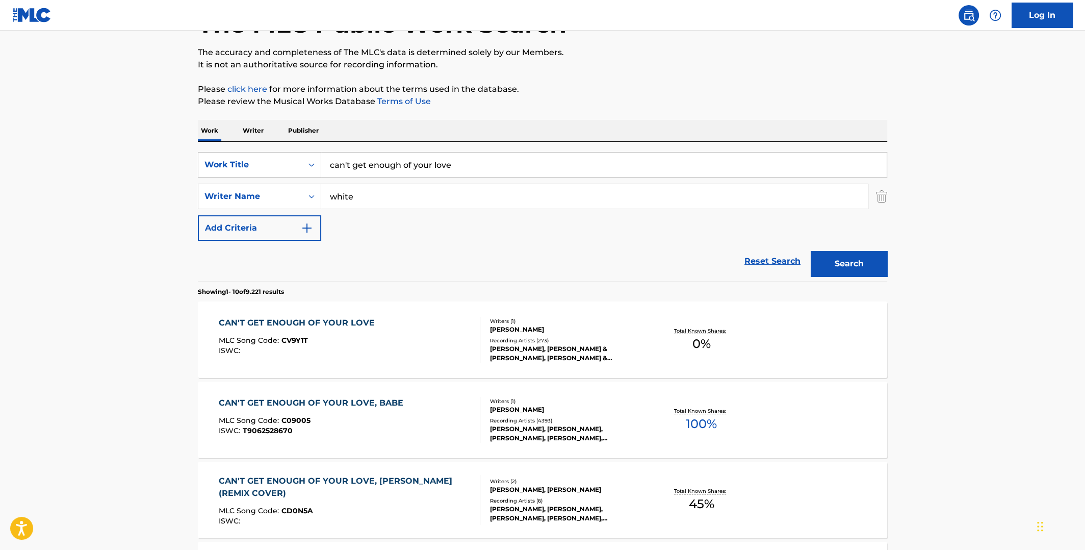
scroll to position [101, 0]
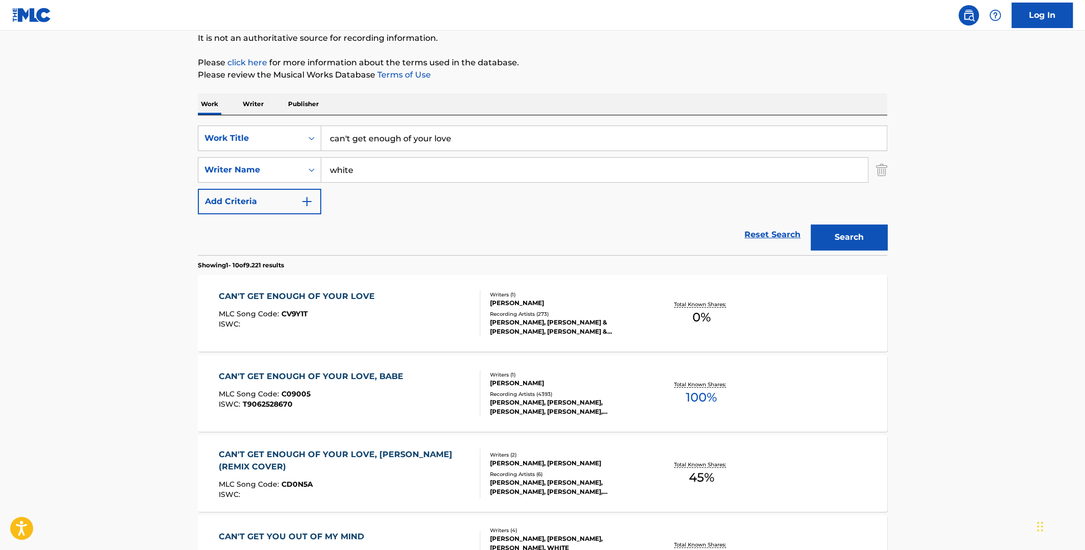
click at [704, 397] on span "100 %" at bounding box center [701, 397] width 31 height 18
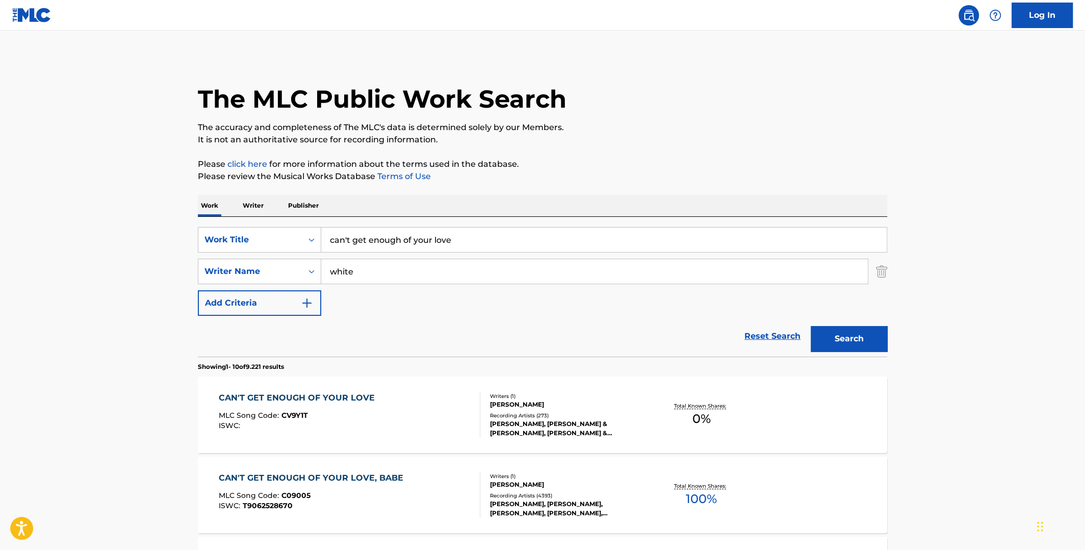
scroll to position [101, 0]
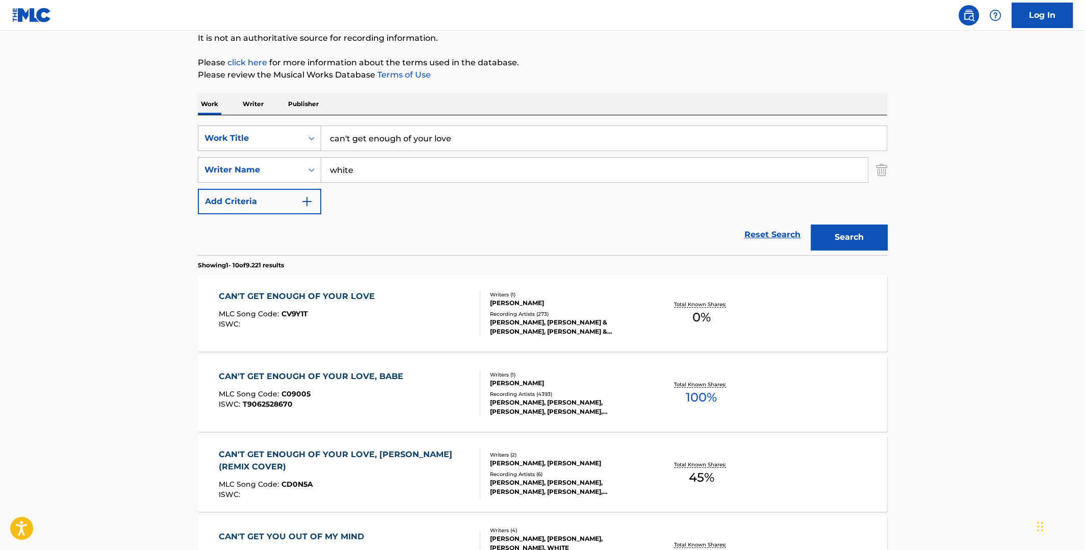
drag, startPoint x: 463, startPoint y: 140, endPoint x: 277, endPoint y: 134, distance: 185.7
click at [279, 134] on div "SearchWithCriteriafe263162-15a8-41f5-a18b-7dec59c0e2f5 Work Title can't get eno…" at bounding box center [543, 138] width 690 height 26
type input "respect yourself"
click at [811, 224] on button "Search" at bounding box center [849, 237] width 77 height 26
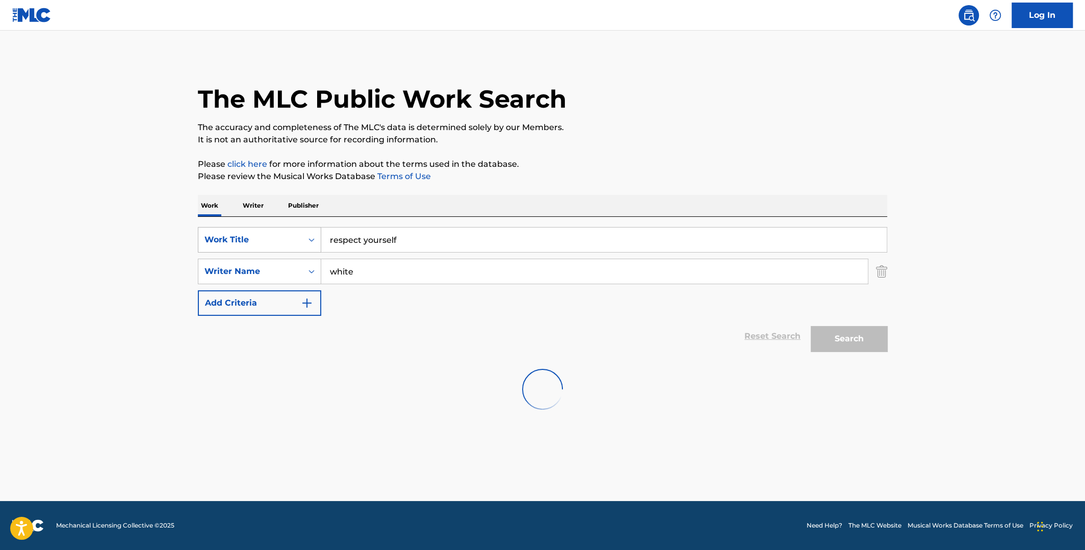
scroll to position [0, 0]
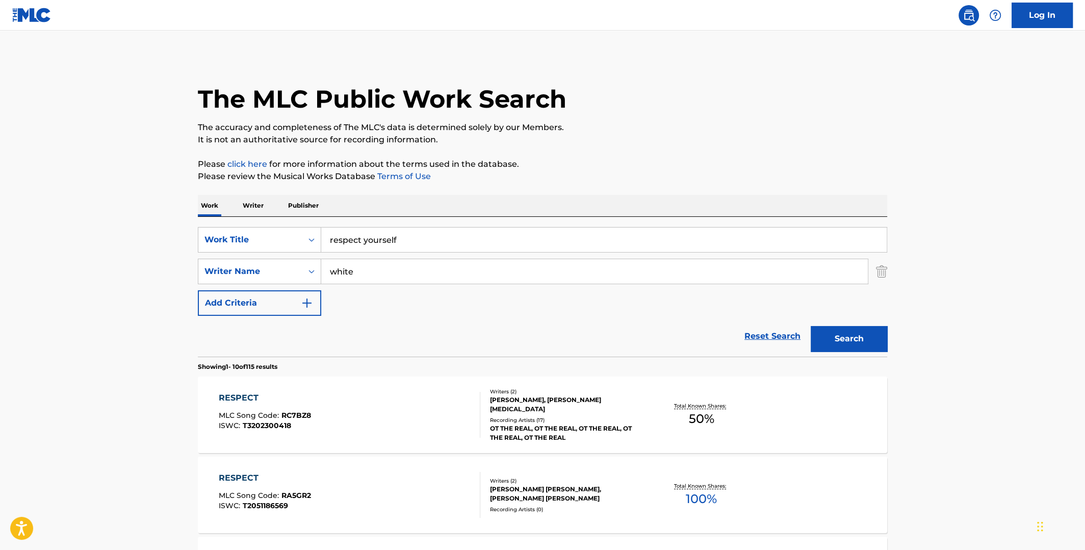
drag, startPoint x: 378, startPoint y: 290, endPoint x: 281, endPoint y: 287, distance: 97.5
click at [281, 287] on div "SearchWithCriteriafe263162-15a8-41f5-a18b-7dec59c0e2f5 Work Title respect yours…" at bounding box center [543, 271] width 690 height 89
drag, startPoint x: 369, startPoint y: 269, endPoint x: 291, endPoint y: 271, distance: 77.6
click at [291, 271] on div "SearchWithCriteriacef00555-11f0-45e7-8314-77bb9e1ff069 Writer Name white" at bounding box center [543, 272] width 690 height 26
click at [845, 339] on button "Search" at bounding box center [849, 339] width 77 height 26
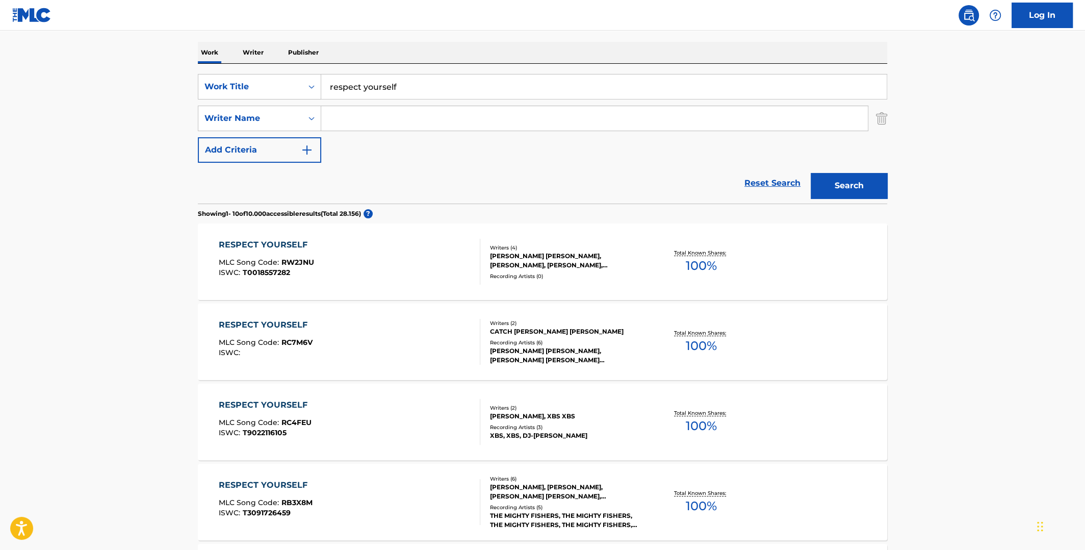
scroll to position [50, 0]
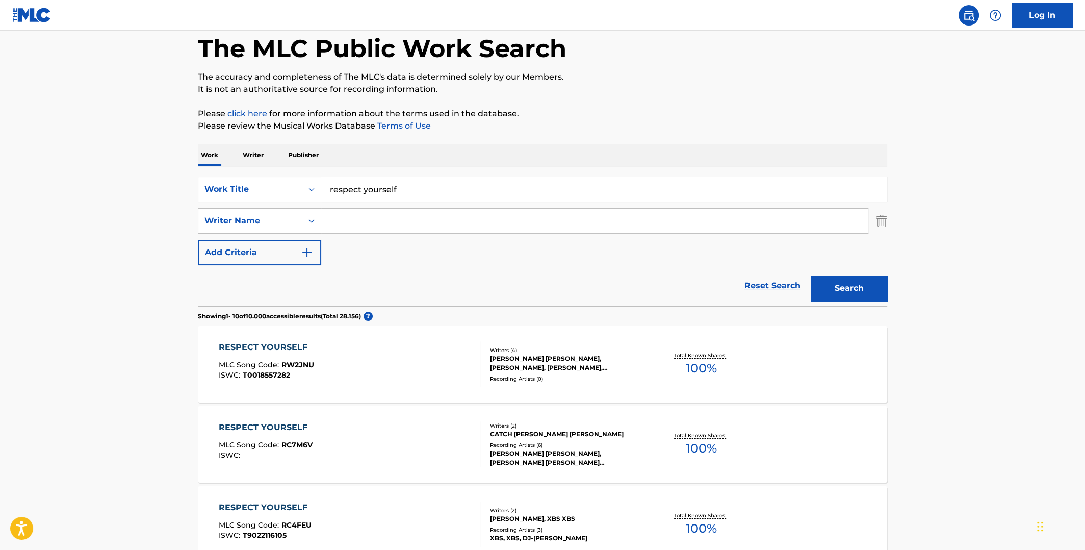
click at [509, 223] on input "Search Form" at bounding box center [594, 221] width 547 height 24
click at [811, 275] on button "Search" at bounding box center [849, 288] width 77 height 26
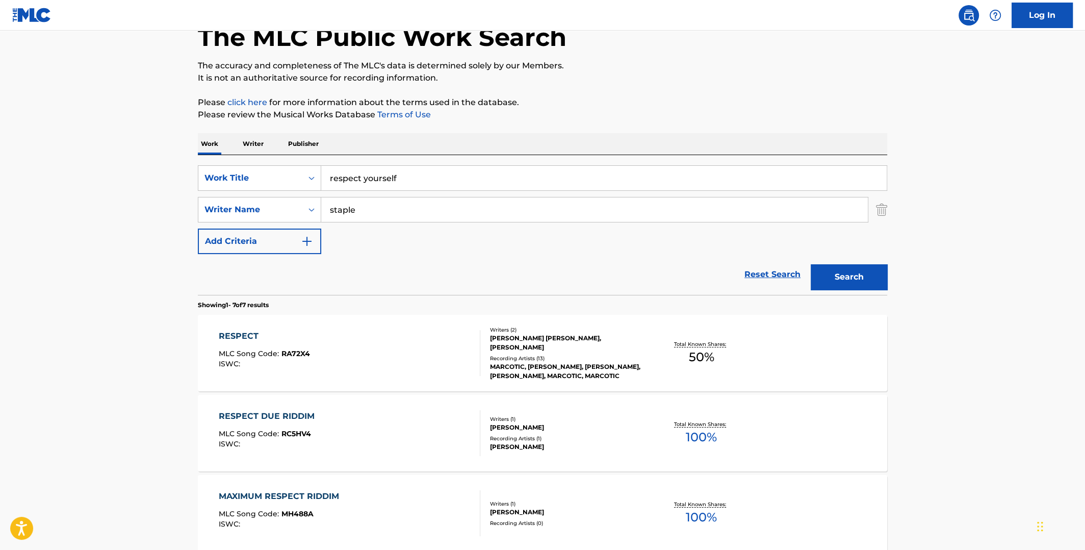
scroll to position [0, 0]
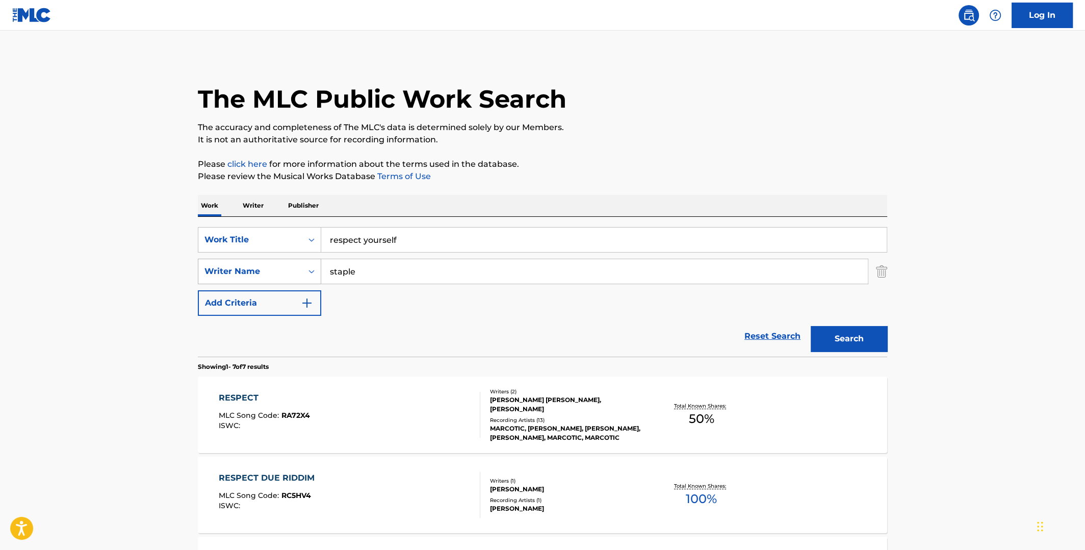
drag, startPoint x: 334, startPoint y: 273, endPoint x: 317, endPoint y: 273, distance: 16.8
click at [317, 274] on div "SearchWithCriteriacef00555-11f0-45e7-8314-77bb9e1ff069 Writer Name staple" at bounding box center [543, 272] width 690 height 26
type input "[PERSON_NAME]"
click at [811, 326] on button "Search" at bounding box center [849, 339] width 77 height 26
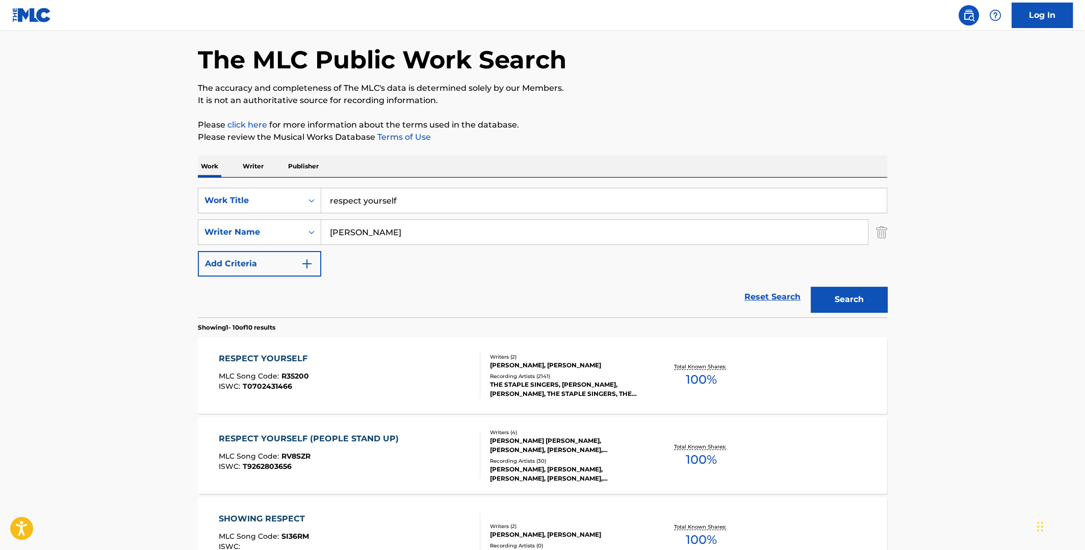
scroll to position [101, 0]
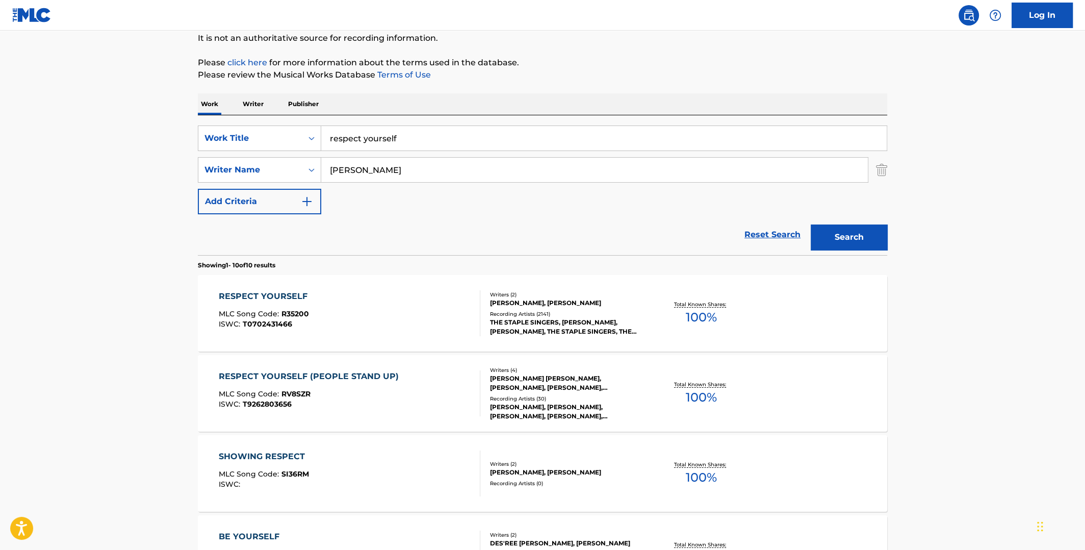
click at [706, 310] on span "100 %" at bounding box center [701, 317] width 31 height 18
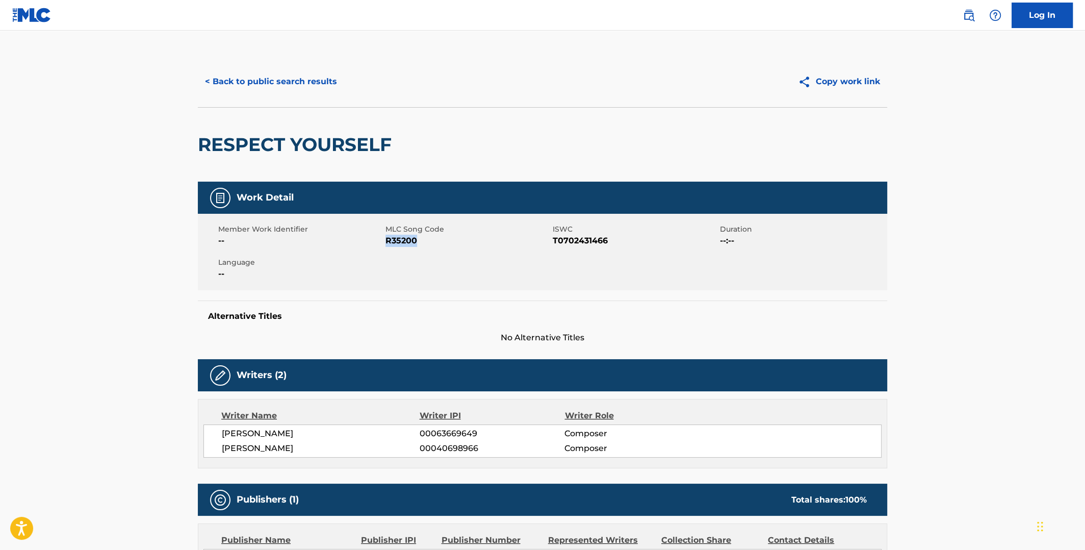
drag, startPoint x: 415, startPoint y: 241, endPoint x: 388, endPoint y: 240, distance: 27.1
click at [388, 240] on span "R35200" at bounding box center [468, 241] width 165 height 12
copy span "R35200"
drag, startPoint x: 607, startPoint y: 238, endPoint x: 553, endPoint y: 240, distance: 54.1
click at [553, 240] on span "T0702431466" at bounding box center [635, 241] width 165 height 12
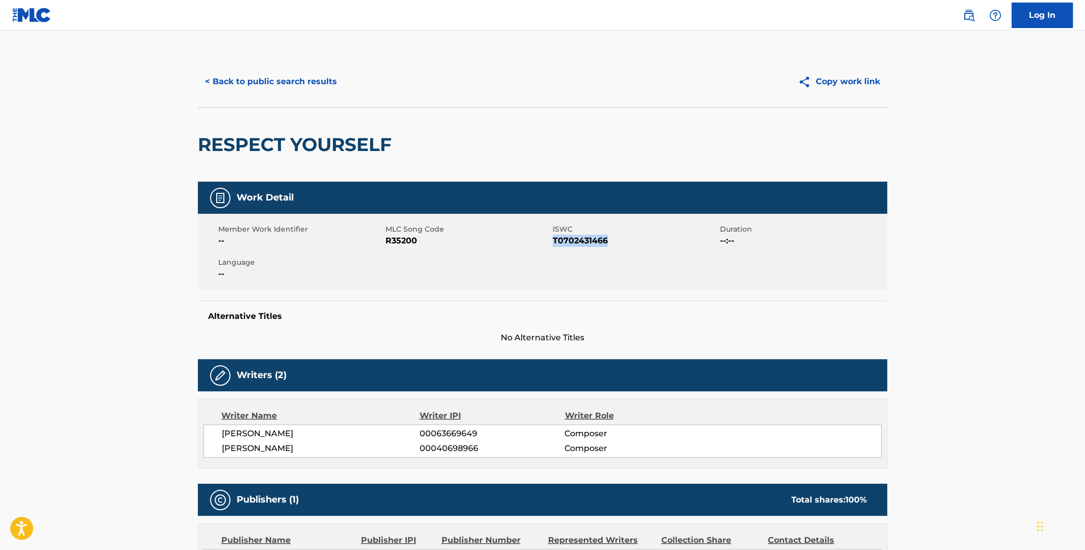
copy span "T0702431466"
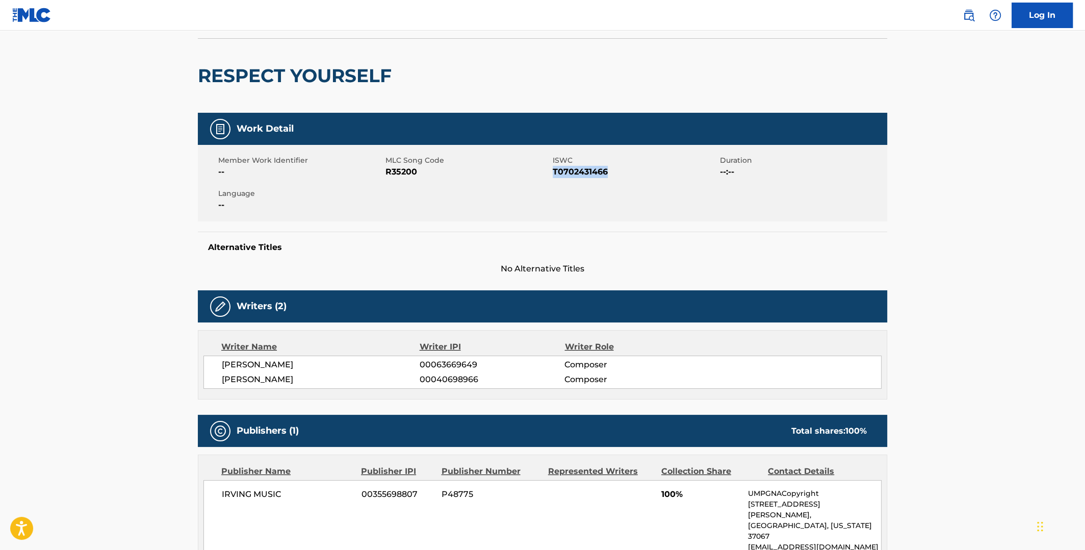
scroll to position [203, 0]
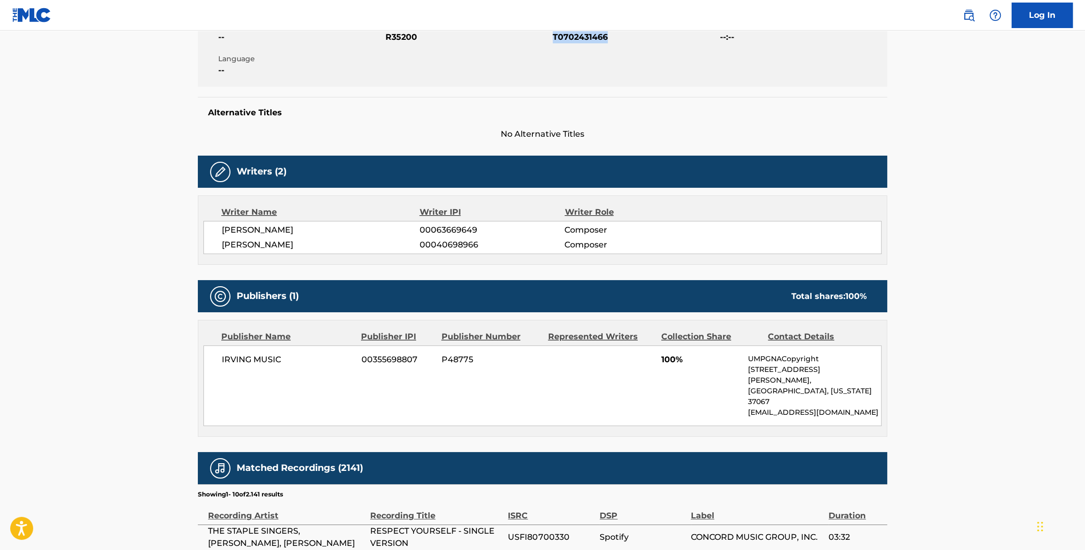
scroll to position [101, 0]
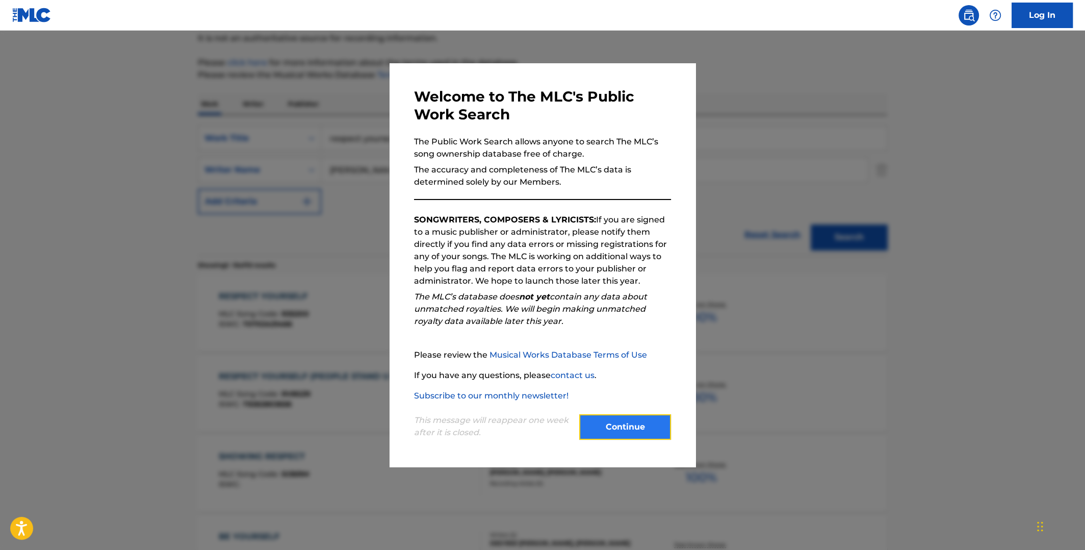
click at [626, 427] on button "Continue" at bounding box center [625, 427] width 92 height 26
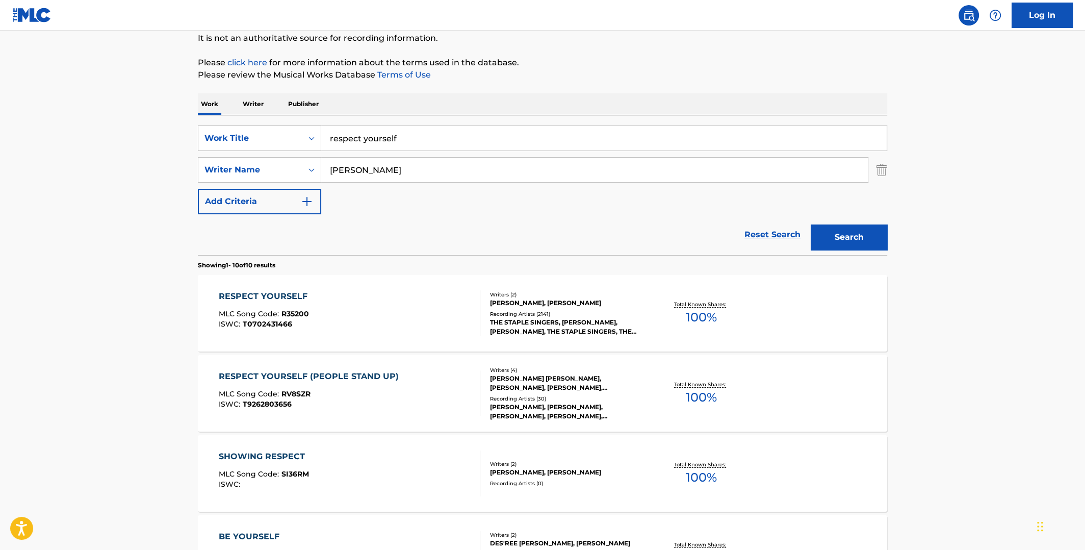
drag, startPoint x: 419, startPoint y: 136, endPoint x: 312, endPoint y: 140, distance: 107.2
click at [312, 140] on div "SearchWithCriteriafe263162-15a8-41f5-a18b-7dec59c0e2f5 Work Title respect yours…" at bounding box center [543, 138] width 690 height 26
type input "black curtains"
drag, startPoint x: 366, startPoint y: 169, endPoint x: 312, endPoint y: 165, distance: 54.8
click at [312, 165] on div "SearchWithCriteriacef00555-11f0-45e7-8314-77bb9e1ff069 Writer Name [PERSON_NAME]" at bounding box center [543, 170] width 690 height 26
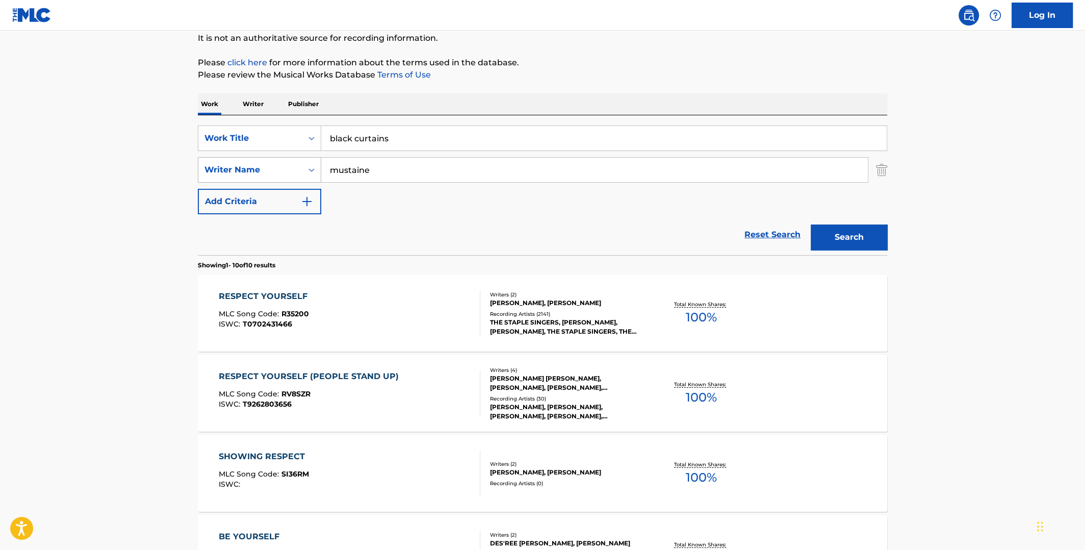
type input "mustaine"
click at [811, 224] on button "Search" at bounding box center [849, 237] width 77 height 26
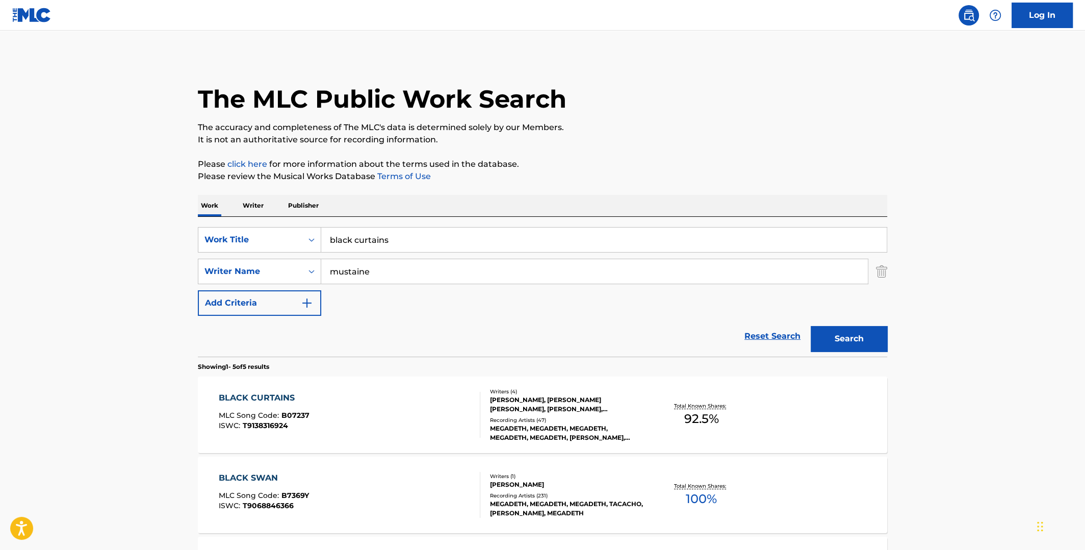
click at [702, 410] on span "92.5 %" at bounding box center [701, 419] width 35 height 18
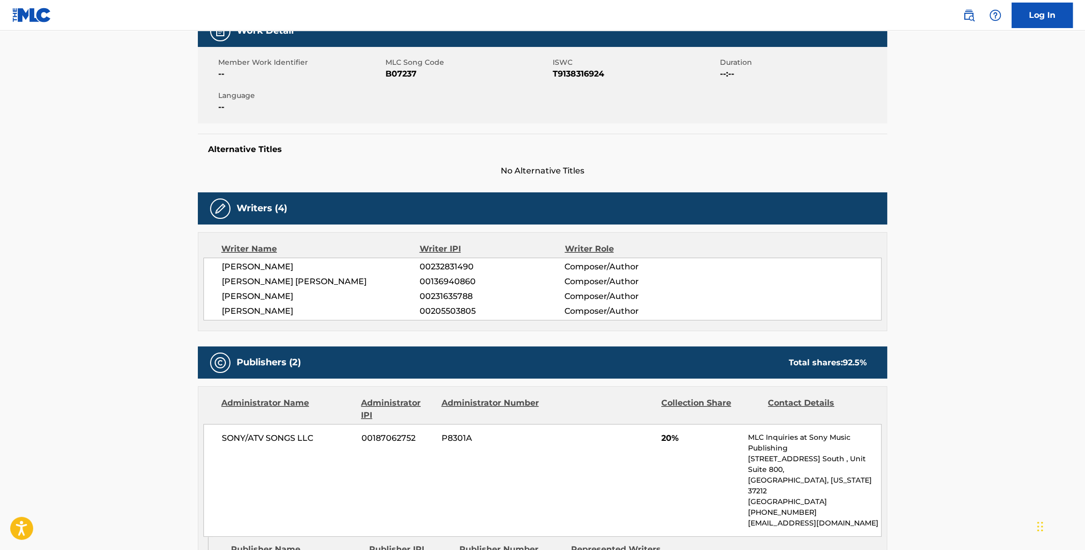
scroll to position [254, 0]
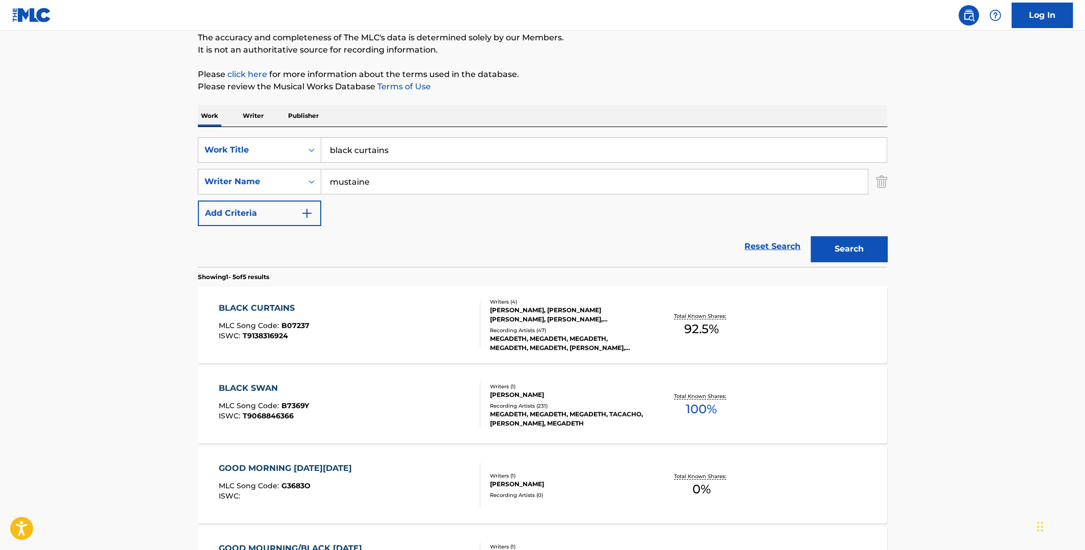
scroll to position [101, 0]
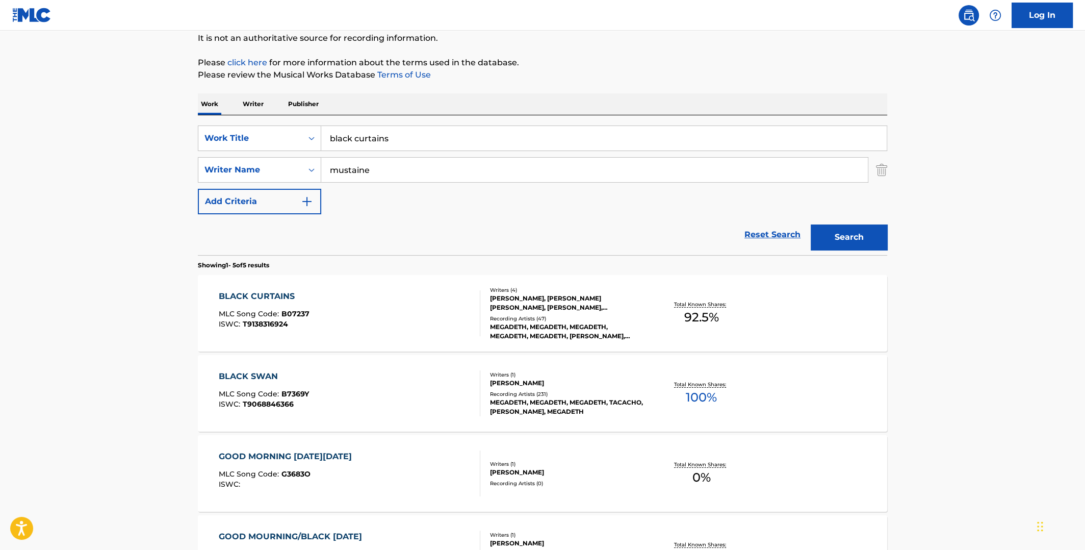
click at [695, 390] on span "100 %" at bounding box center [701, 397] width 31 height 18
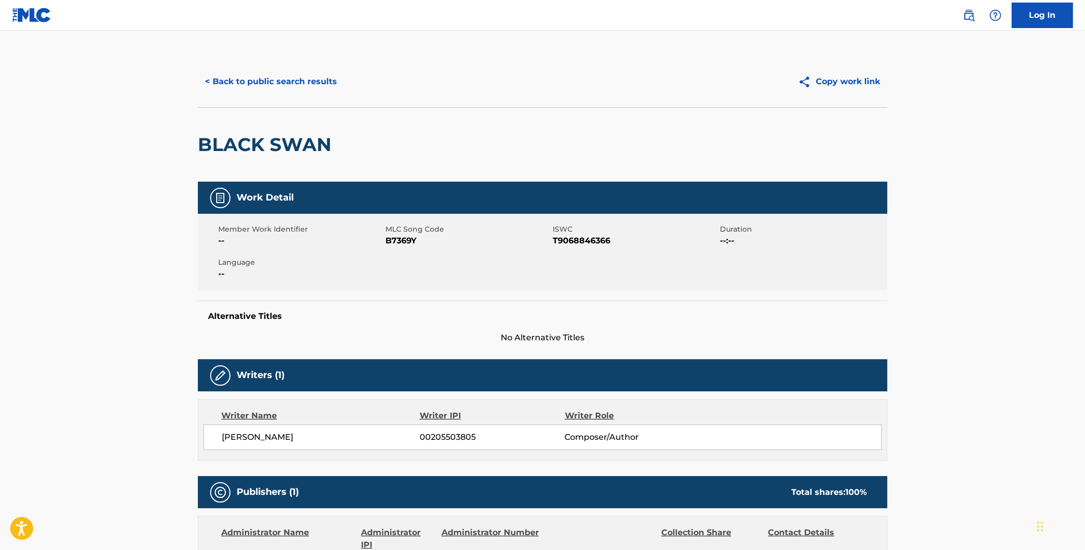
scroll to position [101, 0]
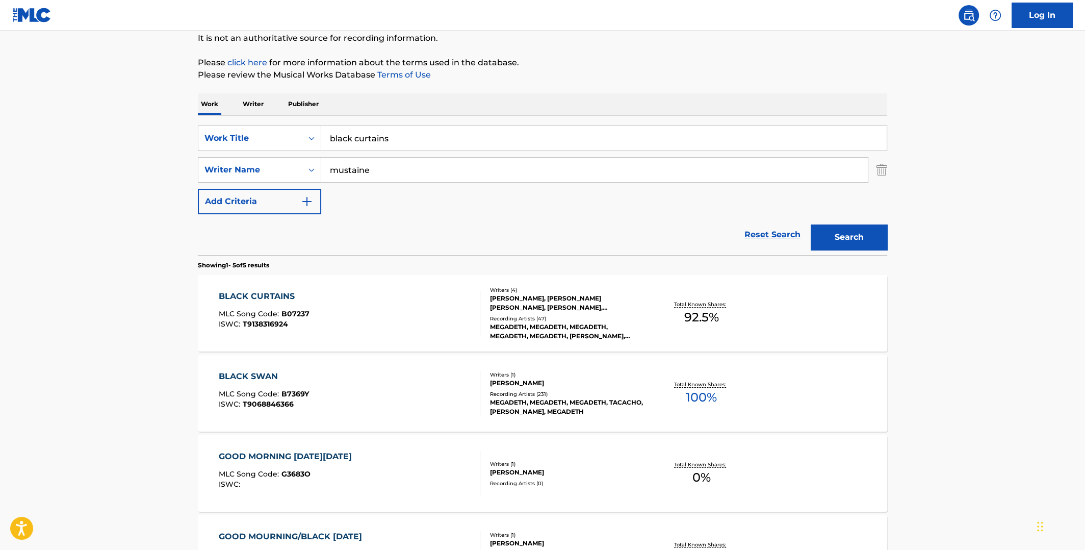
drag, startPoint x: 398, startPoint y: 140, endPoint x: 324, endPoint y: 136, distance: 74.1
click at [325, 136] on input "black curtains" at bounding box center [604, 138] width 566 height 24
type input "99 ways"
click at [811, 224] on button "Search" at bounding box center [849, 237] width 77 height 26
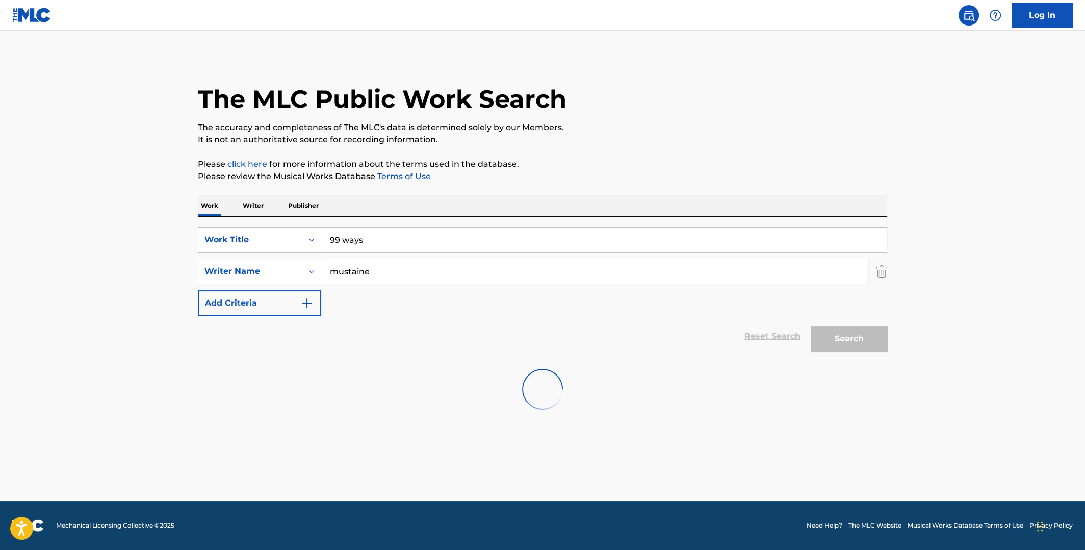
scroll to position [0, 0]
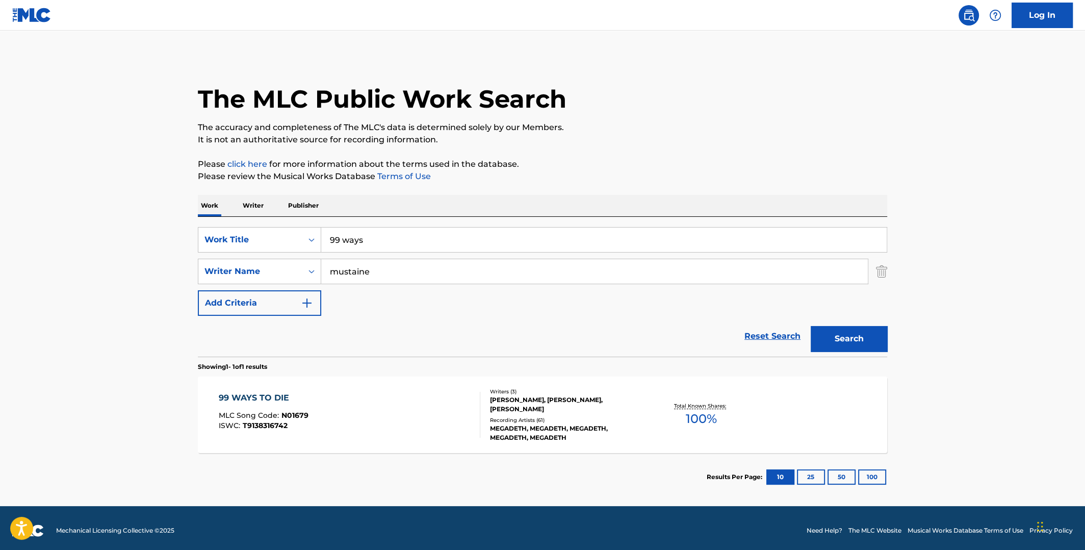
click at [700, 415] on span "100 %" at bounding box center [701, 419] width 31 height 18
drag, startPoint x: 360, startPoint y: 238, endPoint x: 290, endPoint y: 234, distance: 69.5
click at [290, 237] on div "SearchWithCriteriafe263162-15a8-41f5-a18b-7dec59c0e2f5 Work Title 99 ways" at bounding box center [543, 240] width 690 height 26
type input "the attitude song"
drag, startPoint x: 374, startPoint y: 274, endPoint x: 322, endPoint y: 272, distance: 52.1
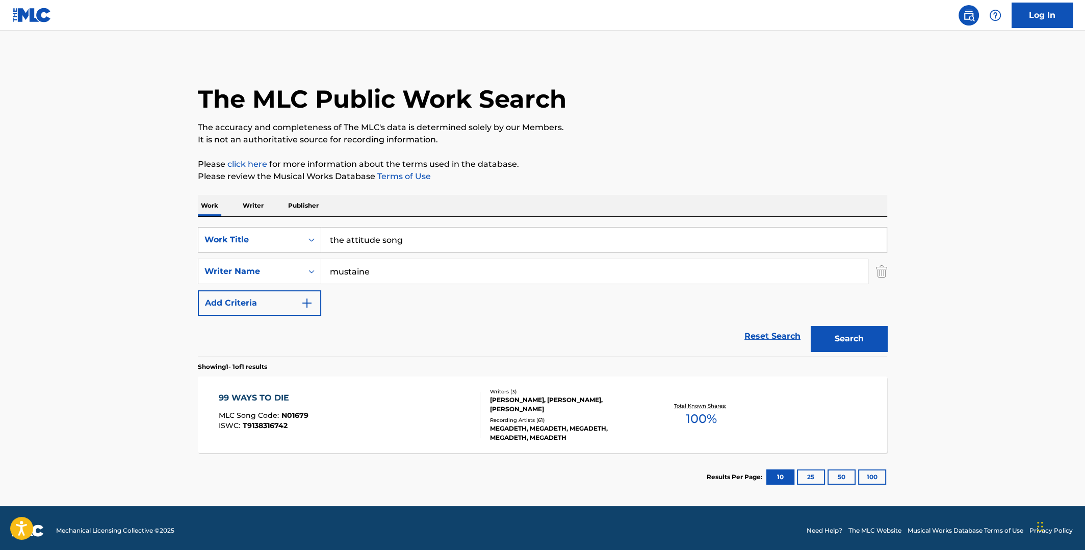
click at [324, 273] on input "mustaine" at bounding box center [594, 271] width 547 height 24
type input "vai"
click at [811, 326] on button "Search" at bounding box center [849, 339] width 77 height 26
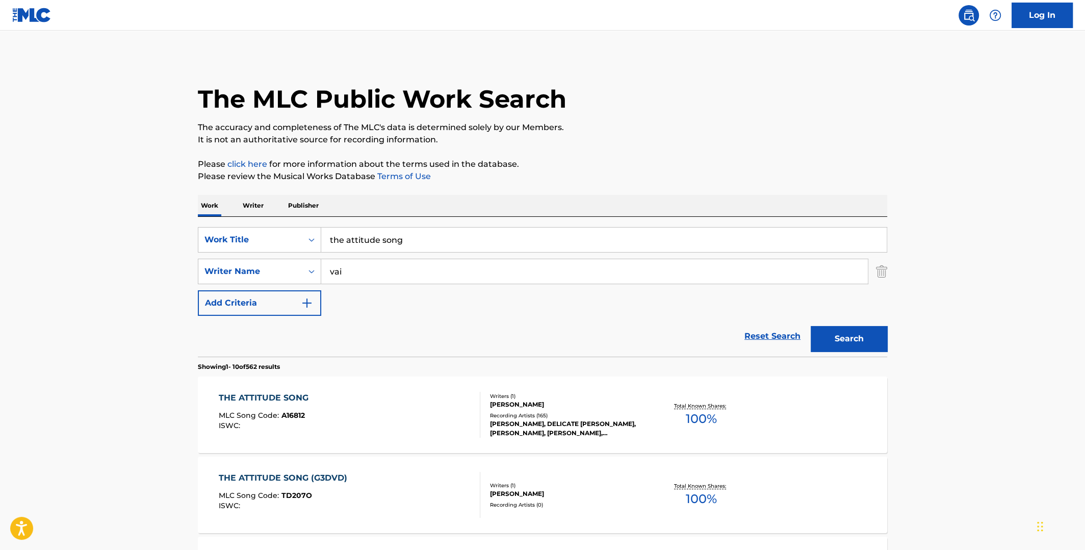
click at [703, 416] on span "100 %" at bounding box center [701, 419] width 31 height 18
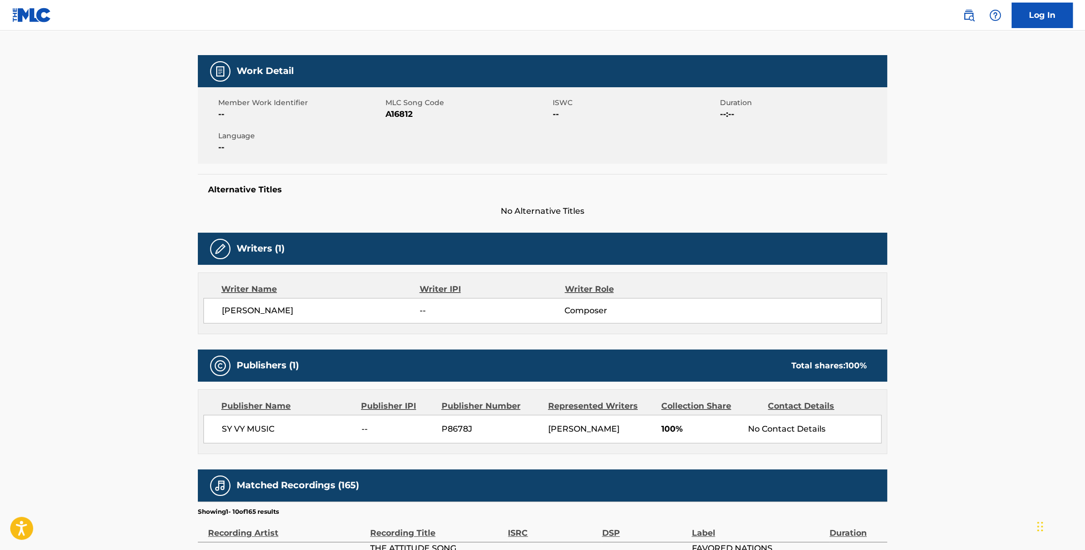
scroll to position [254, 0]
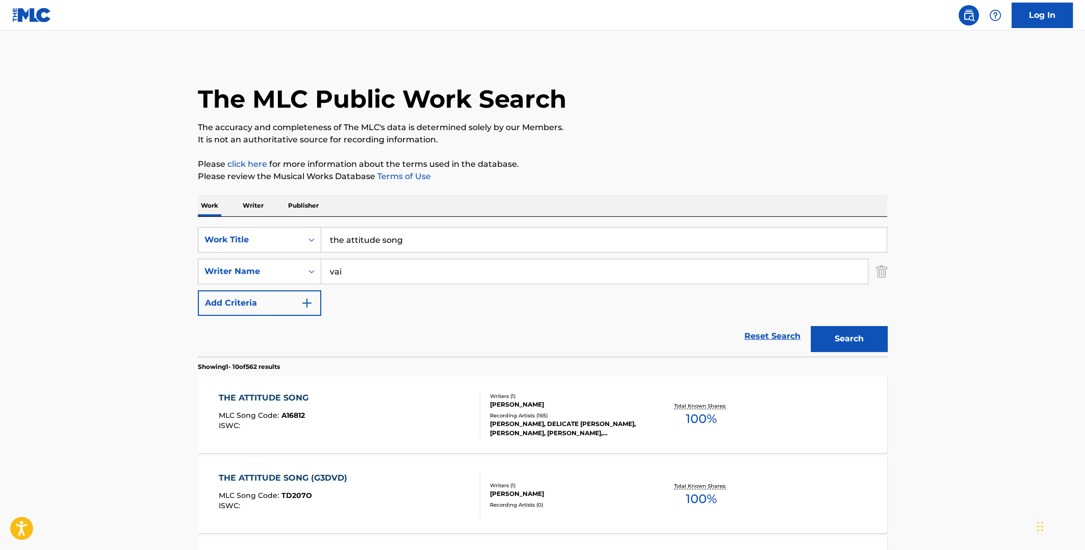
scroll to position [153, 0]
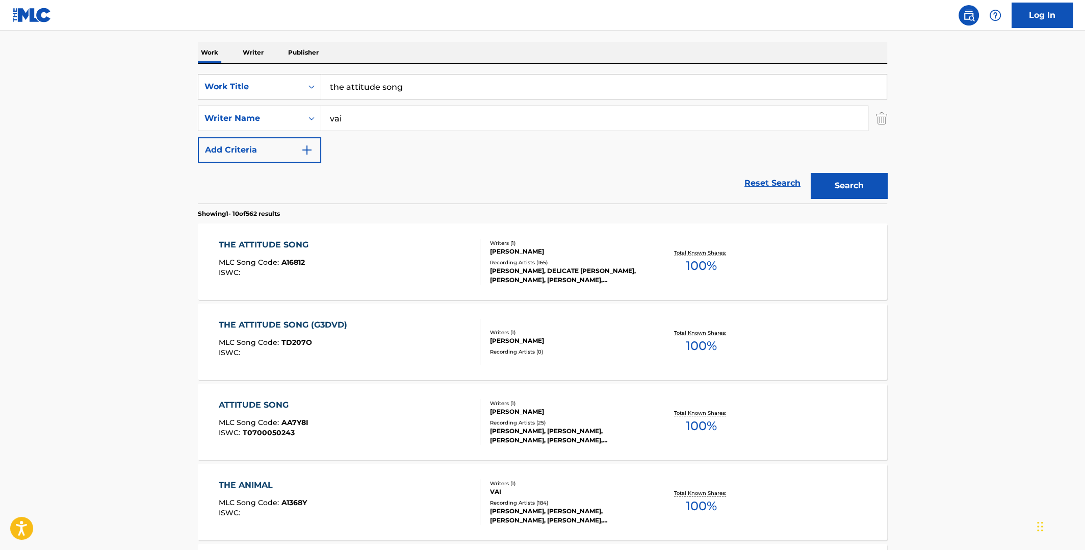
click at [699, 339] on span "100 %" at bounding box center [701, 346] width 31 height 18
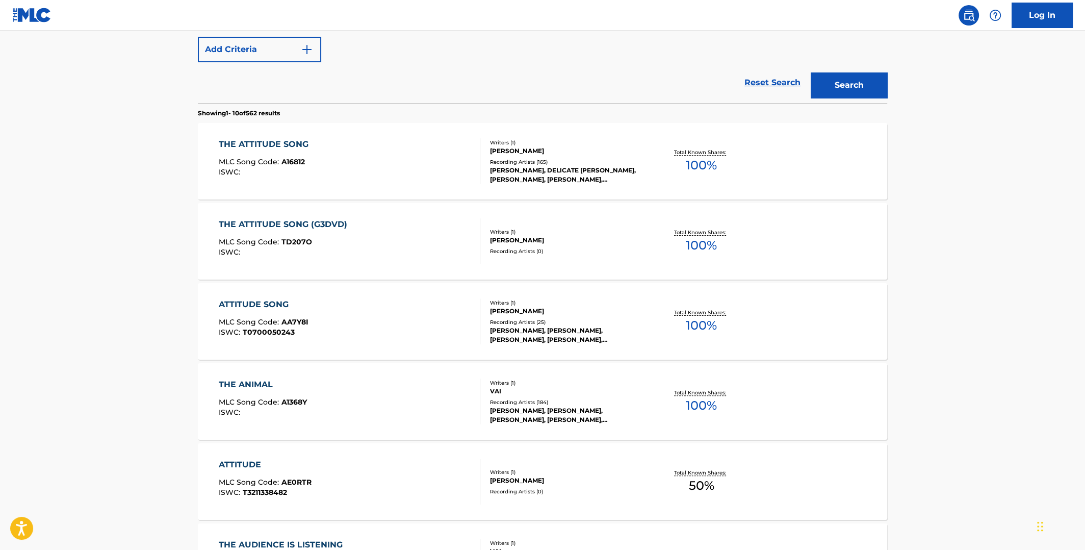
scroll to position [254, 0]
click at [701, 324] on span "100 %" at bounding box center [701, 324] width 31 height 18
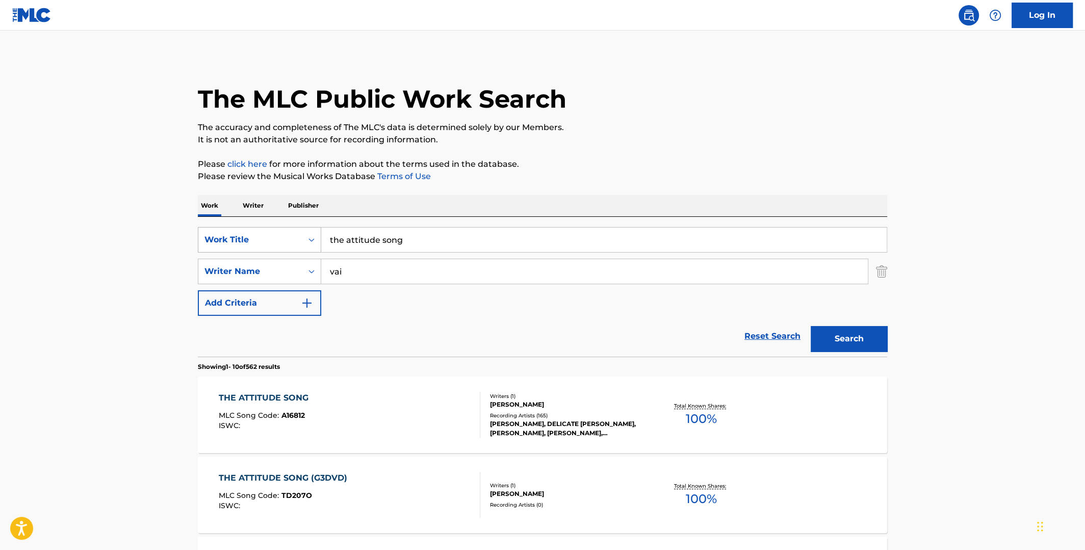
drag, startPoint x: 452, startPoint y: 242, endPoint x: 292, endPoint y: 237, distance: 160.2
click at [292, 237] on div "SearchWithCriteriafe263162-15a8-41f5-a18b-7dec59c0e2f5 Work Title the attitude …" at bounding box center [543, 240] width 690 height 26
type input "a symptom of being human"
drag, startPoint x: 414, startPoint y: 264, endPoint x: 313, endPoint y: 267, distance: 101.0
click at [313, 267] on div "SearchWithCriteriacef00555-11f0-45e7-8314-77bb9e1ff069 Writer Name [PERSON_NAME]" at bounding box center [543, 272] width 690 height 26
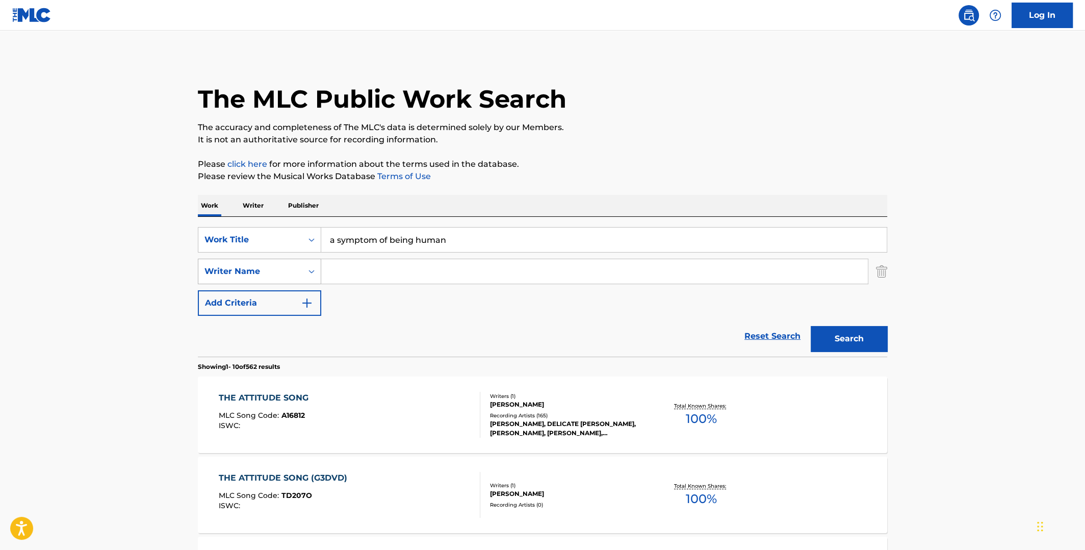
click at [811, 326] on button "Search" at bounding box center [849, 339] width 77 height 26
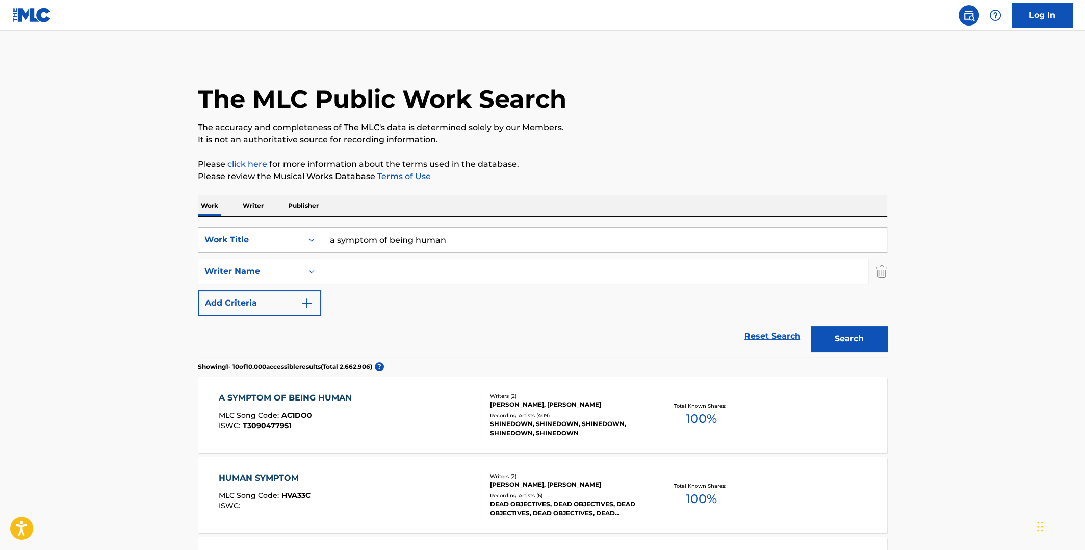
click at [698, 415] on span "100 %" at bounding box center [701, 419] width 31 height 18
drag, startPoint x: 371, startPoint y: 235, endPoint x: 266, endPoint y: 234, distance: 105.6
click at [265, 235] on div "SearchWithCriteriafe263162-15a8-41f5-a18b-7dec59c0e2f5 Work Title a symptom of …" at bounding box center [543, 240] width 690 height 26
click at [363, 237] on input "Search Form" at bounding box center [604, 239] width 566 height 24
type input "mustang"
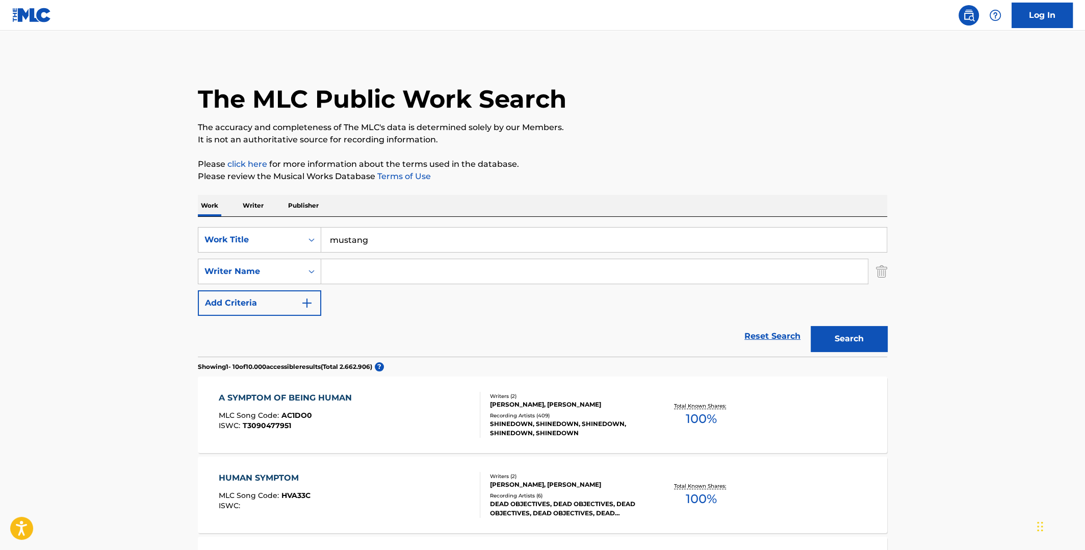
click at [474, 268] on input "Search Form" at bounding box center [594, 271] width 547 height 24
type input "followill"
click at [811, 326] on button "Search" at bounding box center [849, 339] width 77 height 26
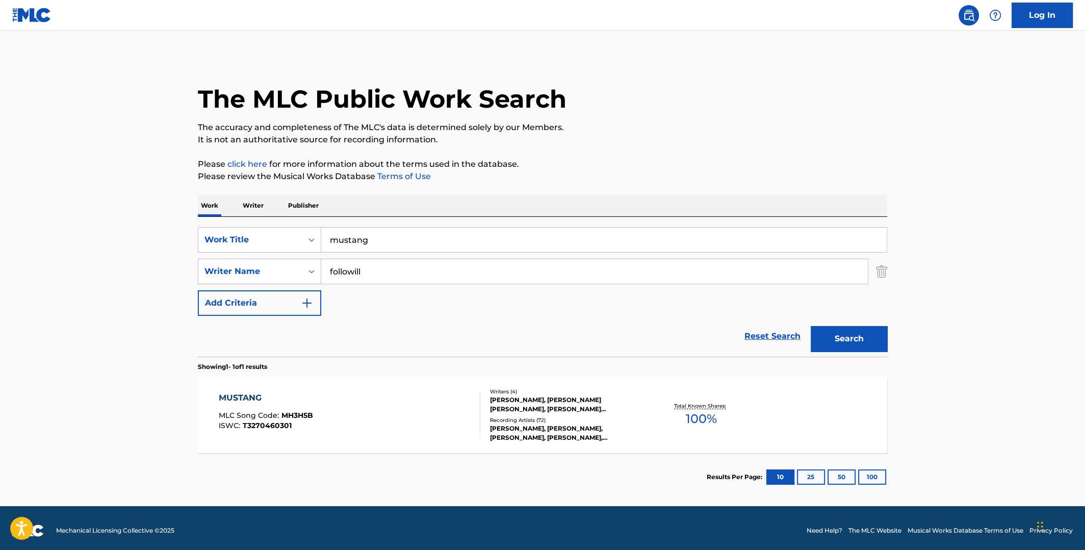
click at [700, 410] on span "100 %" at bounding box center [701, 419] width 31 height 18
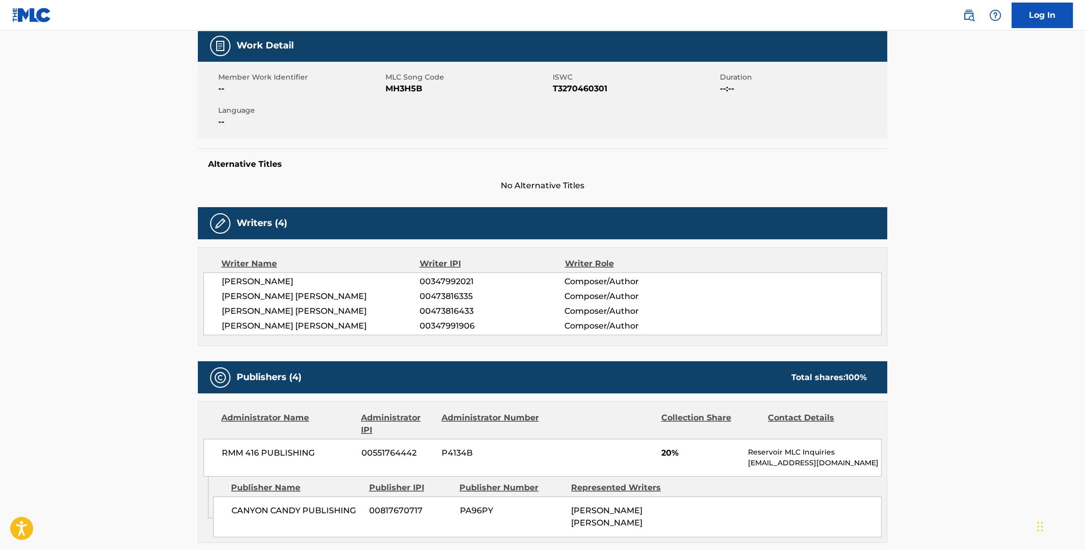
scroll to position [50, 0]
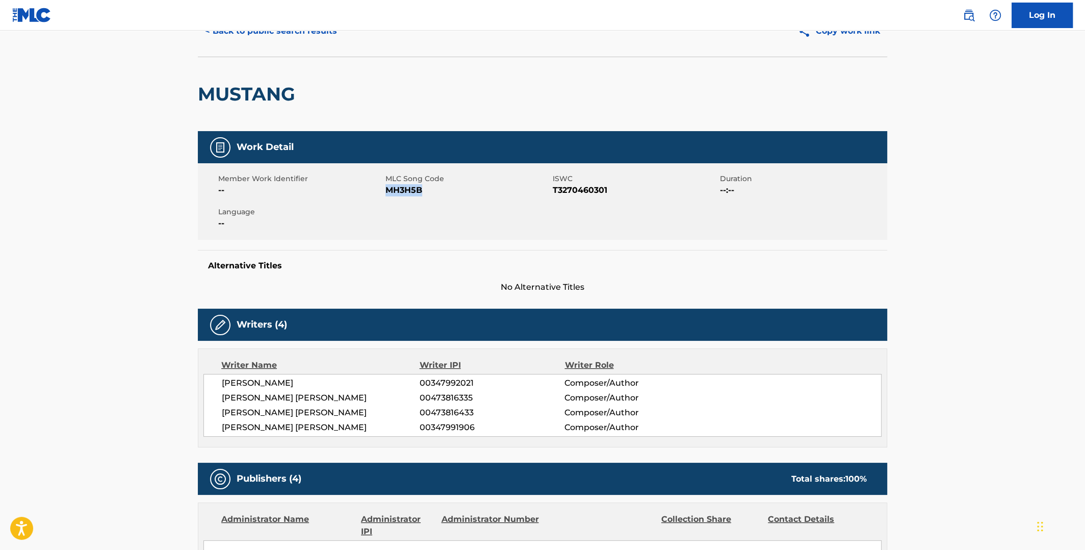
drag, startPoint x: 424, startPoint y: 189, endPoint x: 387, endPoint y: 188, distance: 37.2
click at [387, 188] on span "MH3H5B" at bounding box center [468, 190] width 165 height 12
copy span "MH3H5B"
drag, startPoint x: 607, startPoint y: 190, endPoint x: 553, endPoint y: 185, distance: 54.3
click at [553, 185] on span "T3270460301" at bounding box center [635, 190] width 165 height 12
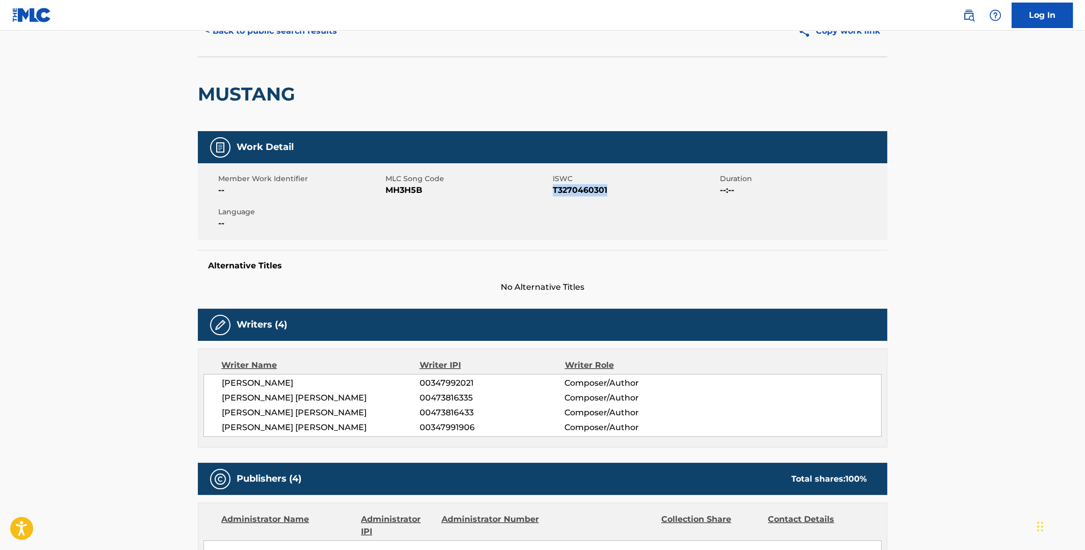
copy span "T3270460301"
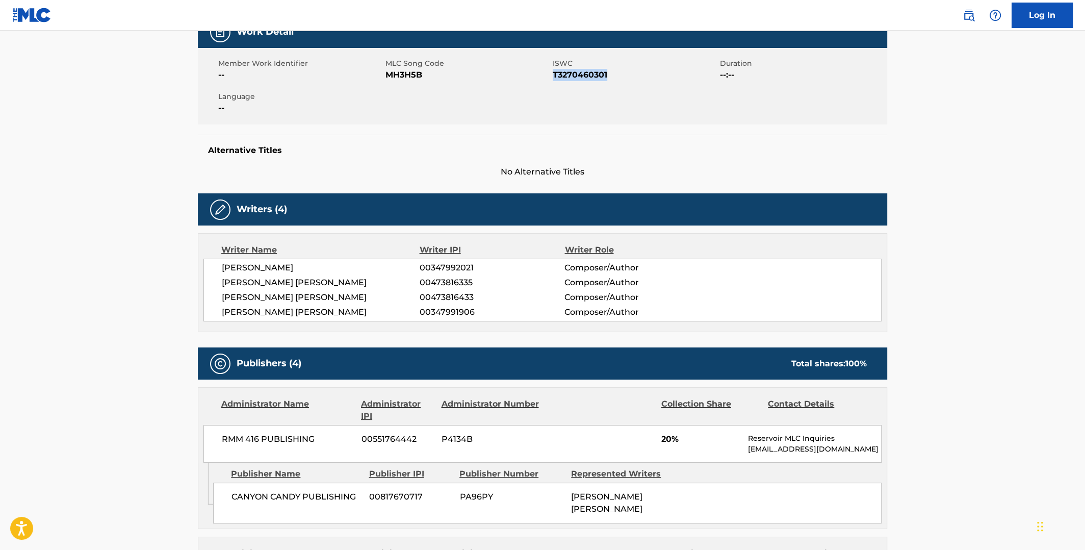
scroll to position [203, 0]
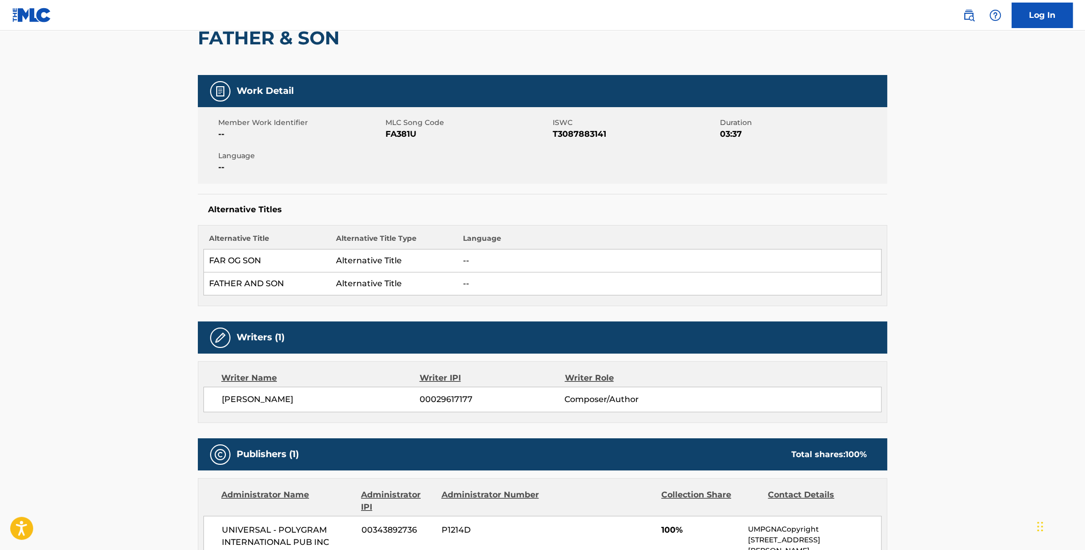
scroll to position [50, 0]
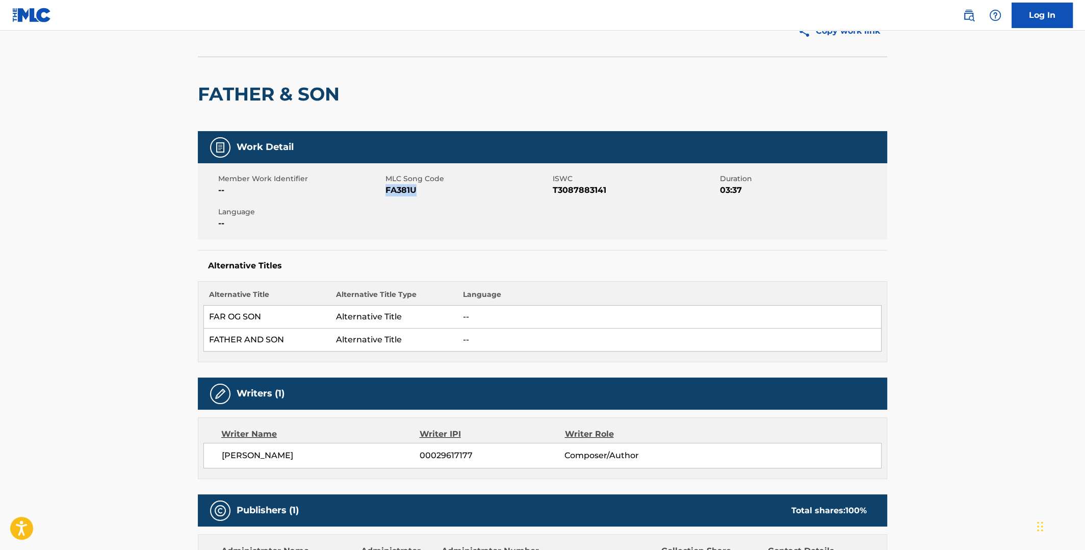
drag, startPoint x: 418, startPoint y: 190, endPoint x: 388, endPoint y: 188, distance: 30.1
click at [388, 188] on span "FA381U" at bounding box center [468, 190] width 165 height 12
copy span "FA381U"
drag, startPoint x: 605, startPoint y: 187, endPoint x: 553, endPoint y: 187, distance: 52.0
click at [553, 187] on span "T3087883141" at bounding box center [635, 190] width 165 height 12
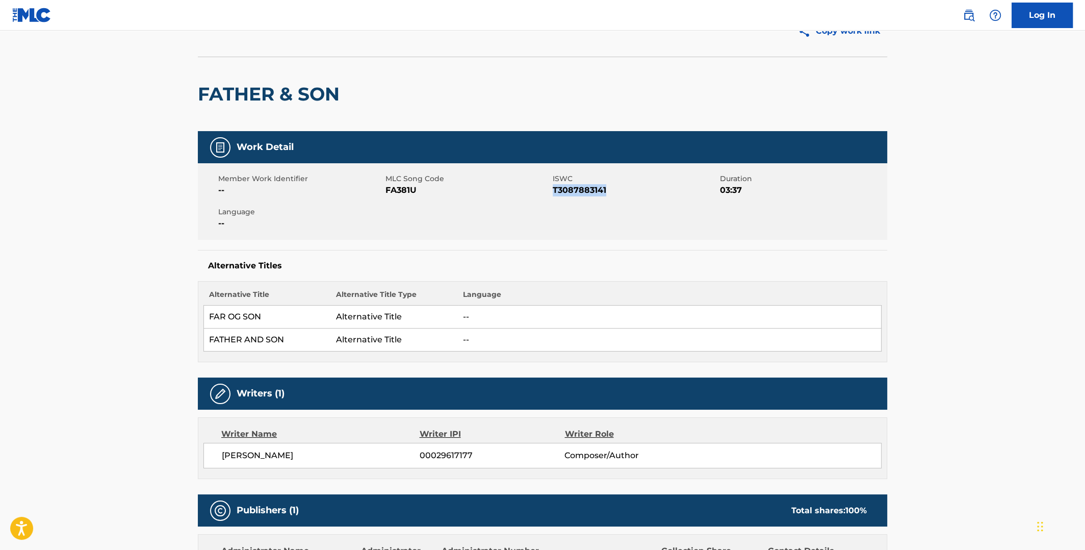
copy span "T3087883141"
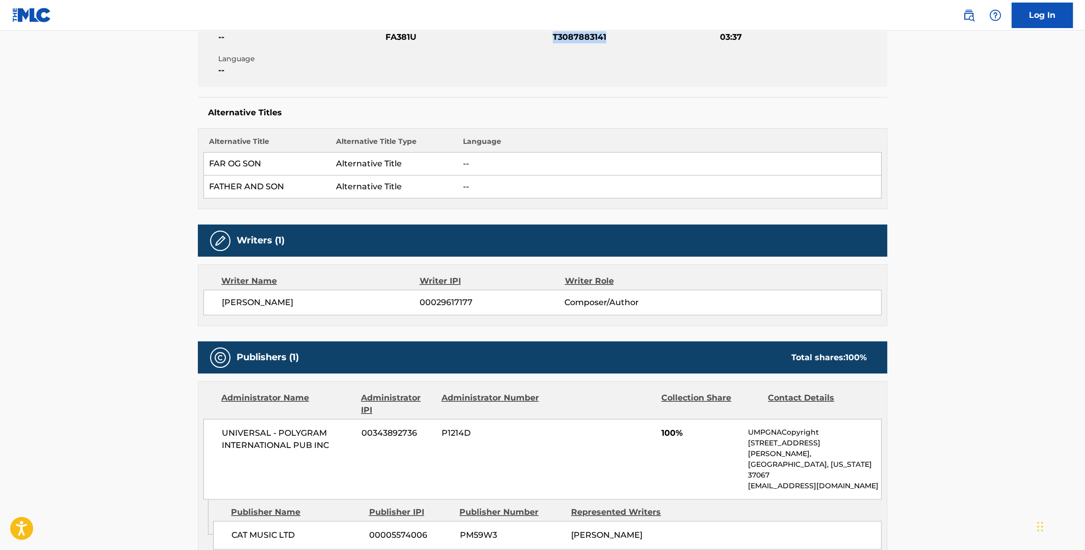
scroll to position [0, 0]
